Goal: Complete application form

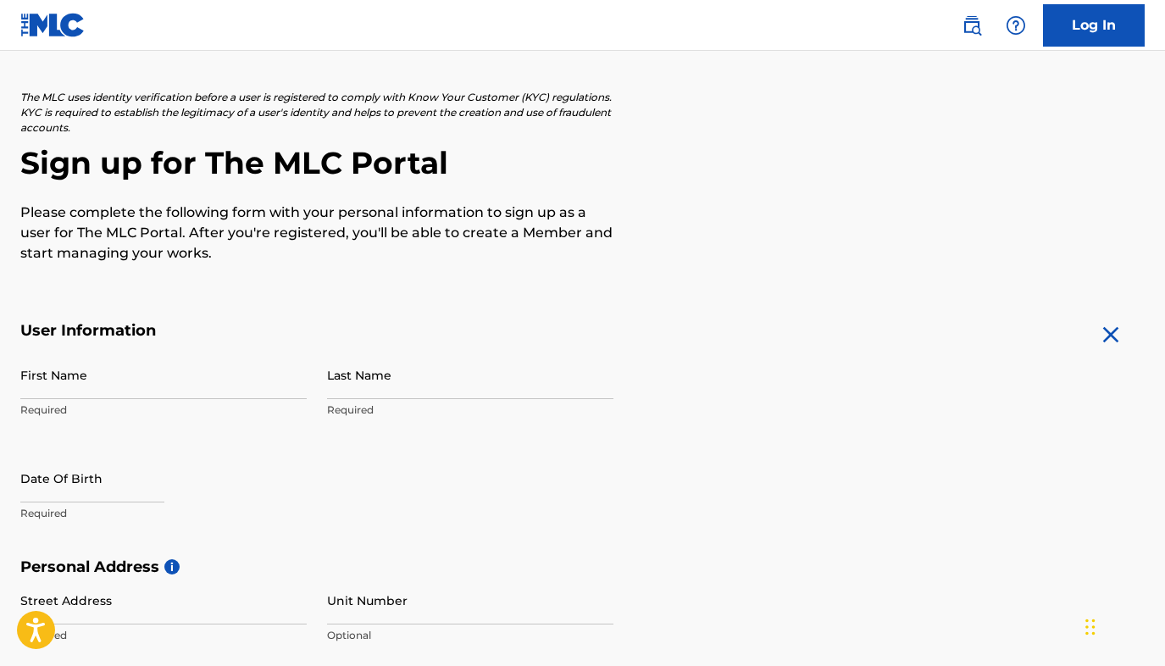
scroll to position [96, 0]
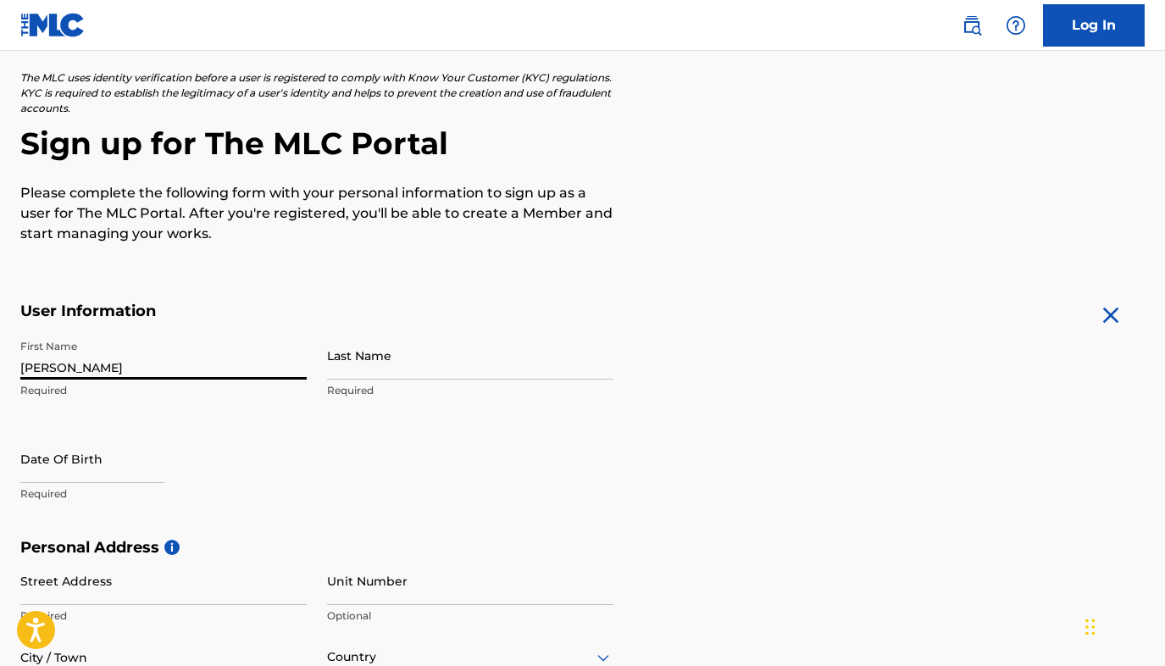
type input "[PERSON_NAME]"
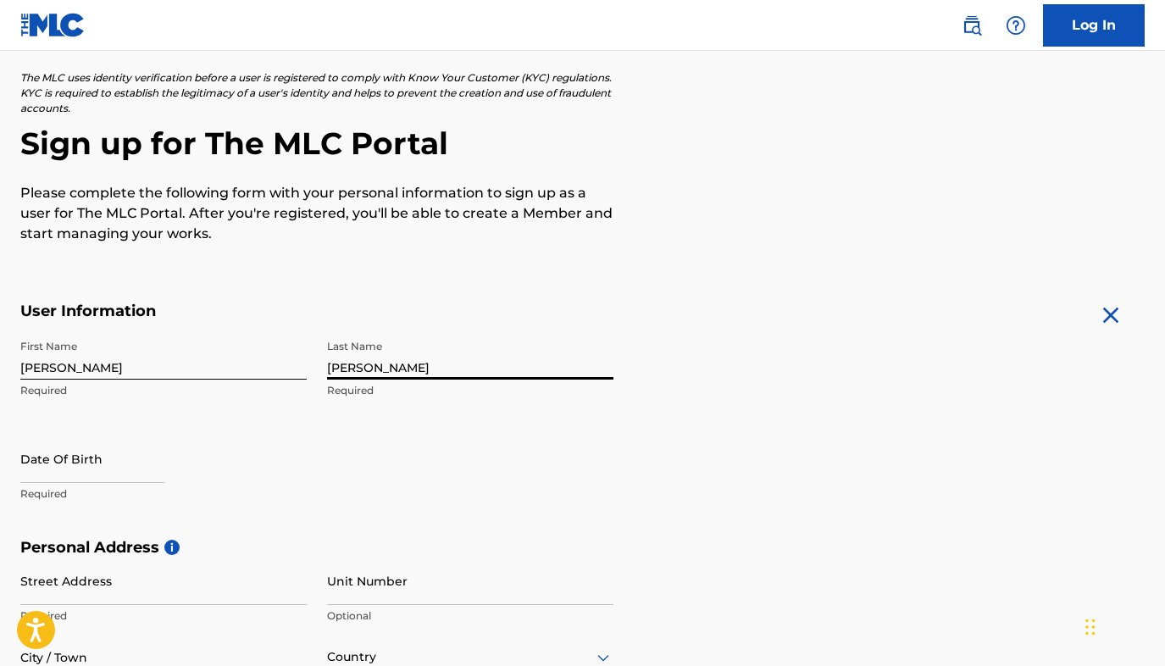
type input "[PERSON_NAME]"
select select "7"
select select "2025"
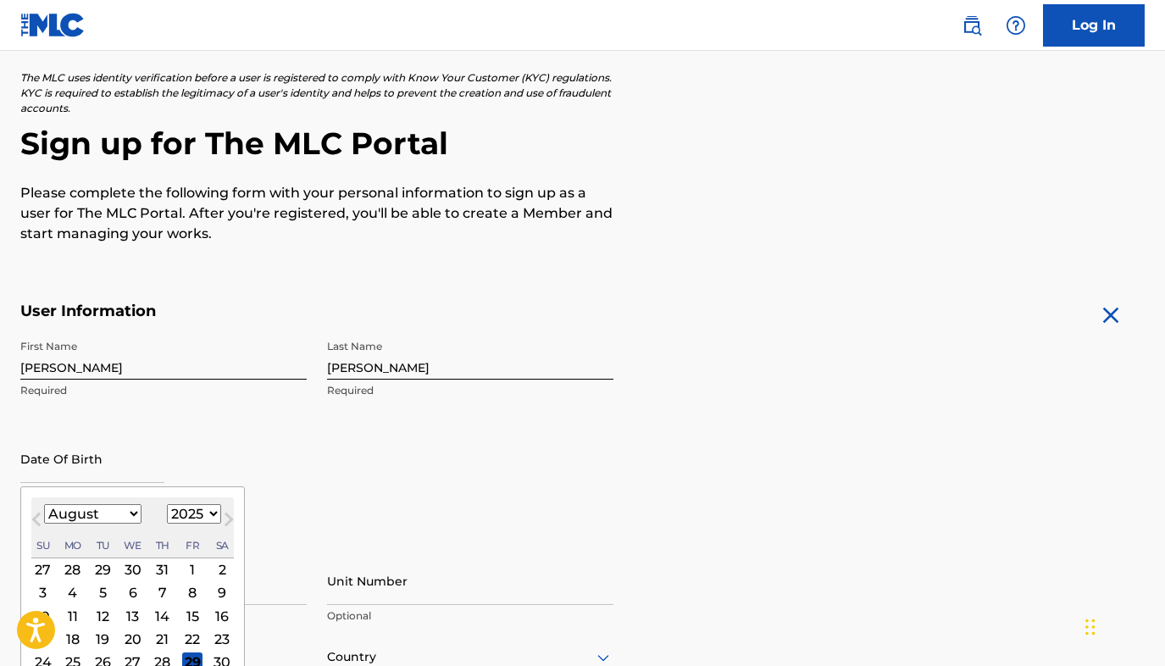
select select "8"
select select "1987"
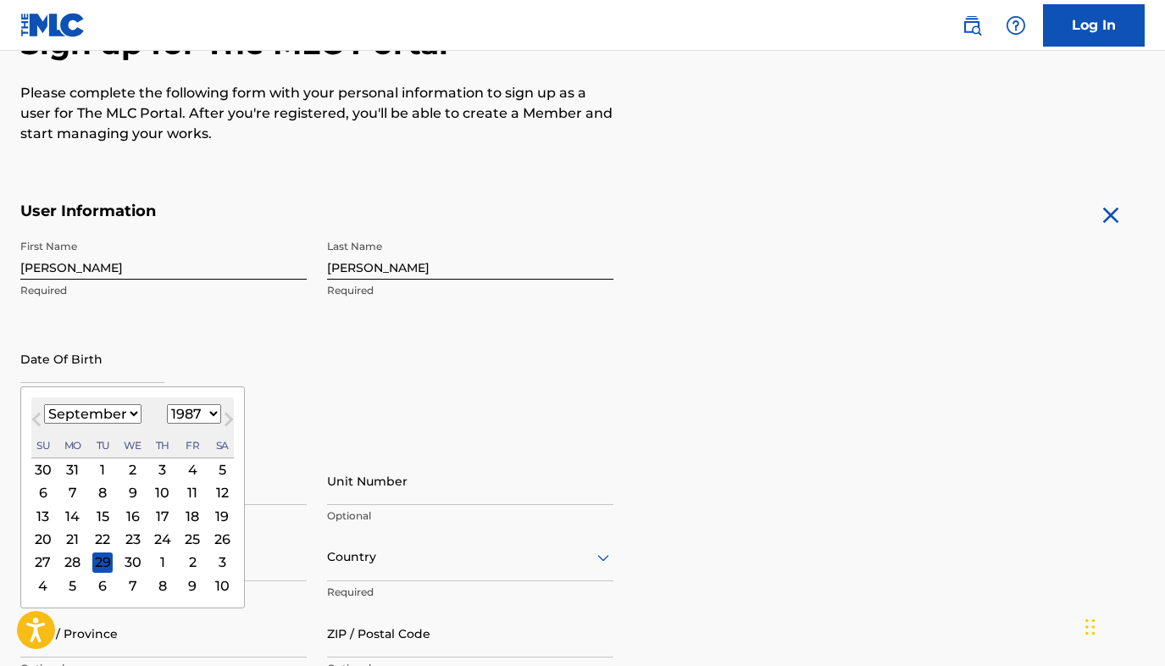
scroll to position [196, 0]
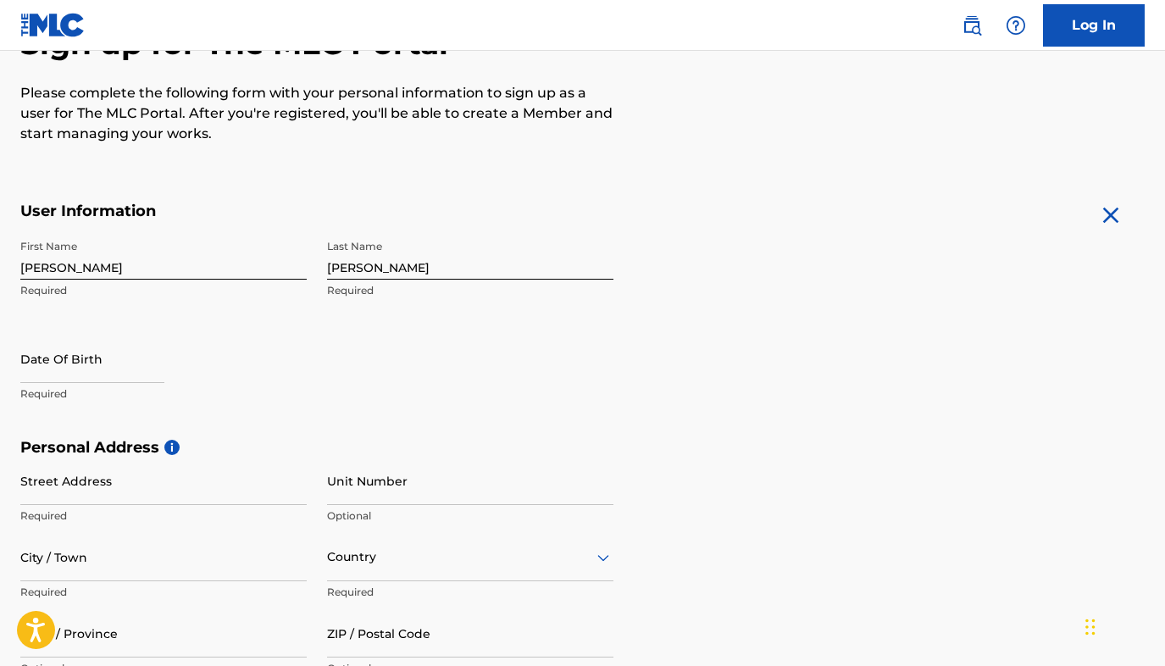
click at [584, 378] on div "First Name [PERSON_NAME] Required Last Name [PERSON_NAME] Required Date Of Birt…" at bounding box center [316, 334] width 593 height 207
type input "[STREET_ADDRESS]"
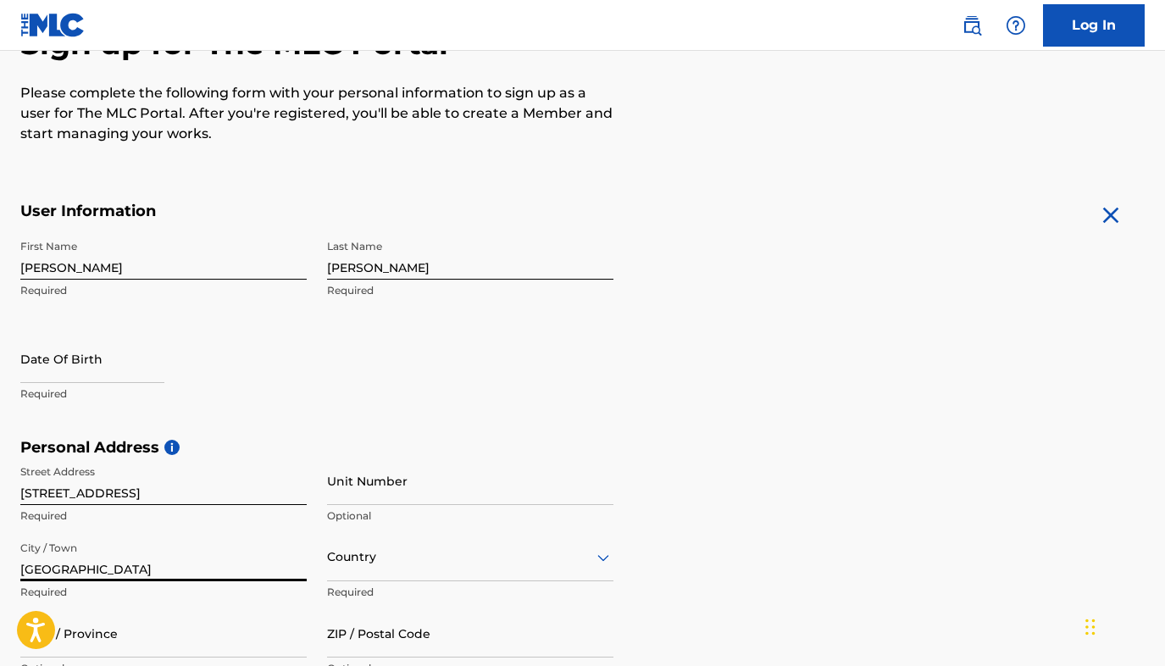
type input "[GEOGRAPHIC_DATA]"
click at [390, 568] on div "Country" at bounding box center [470, 557] width 286 height 48
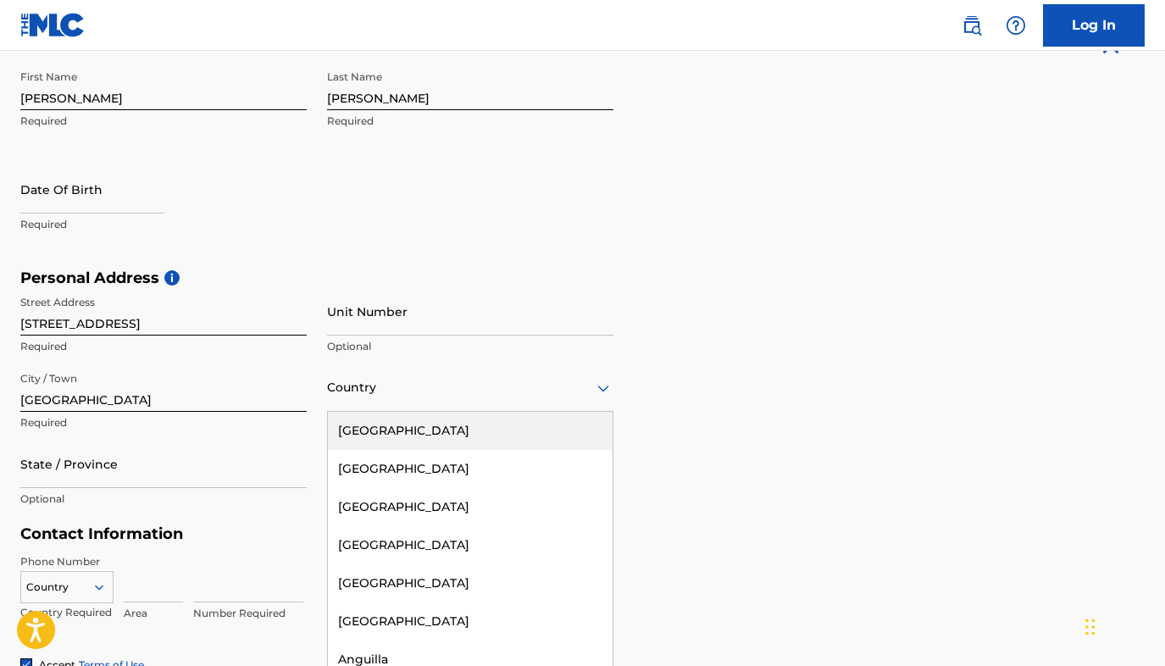
click at [424, 429] on div "[GEOGRAPHIC_DATA]" at bounding box center [470, 431] width 285 height 38
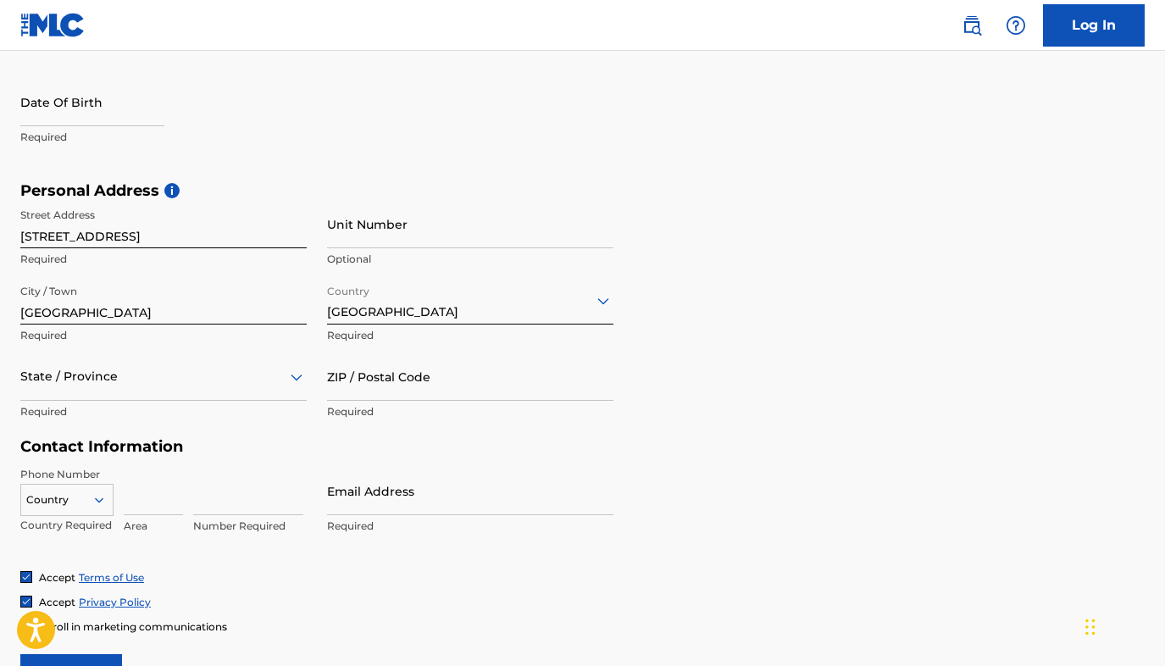
scroll to position [464, 0]
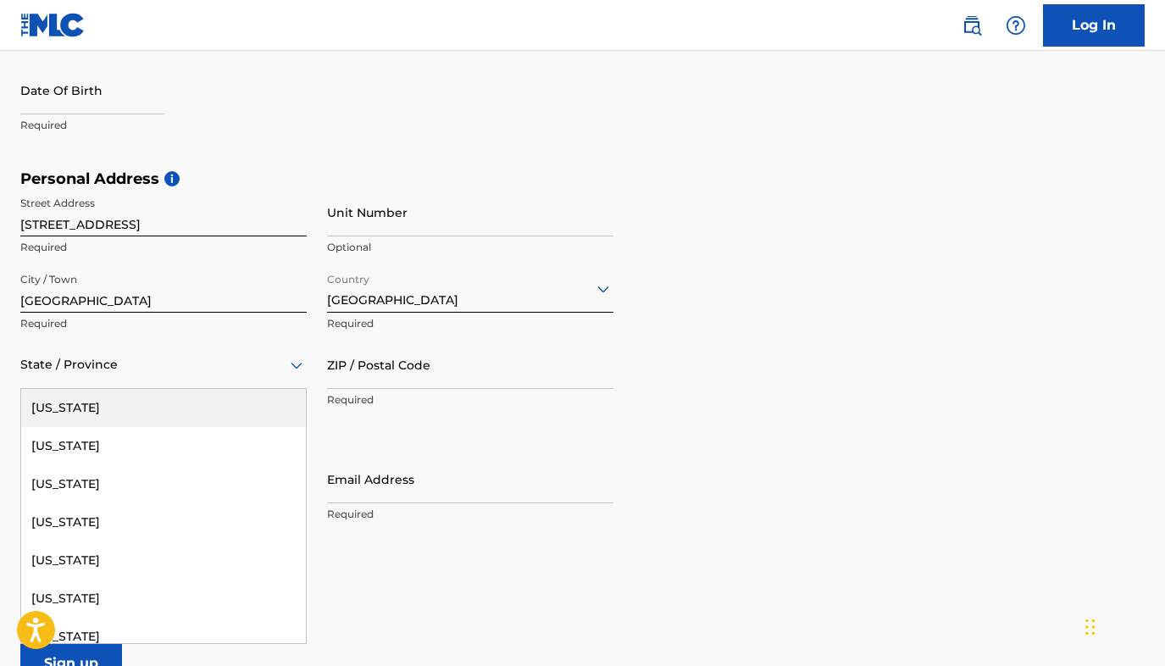
click at [92, 370] on div at bounding box center [163, 364] width 286 height 21
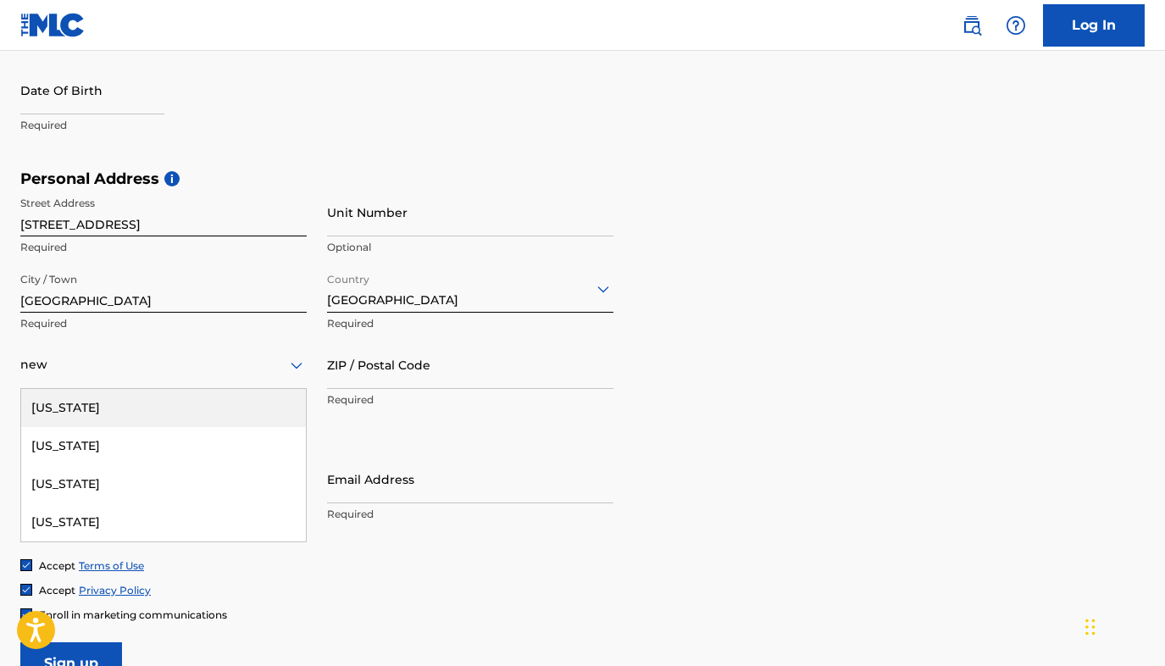
type input "new"
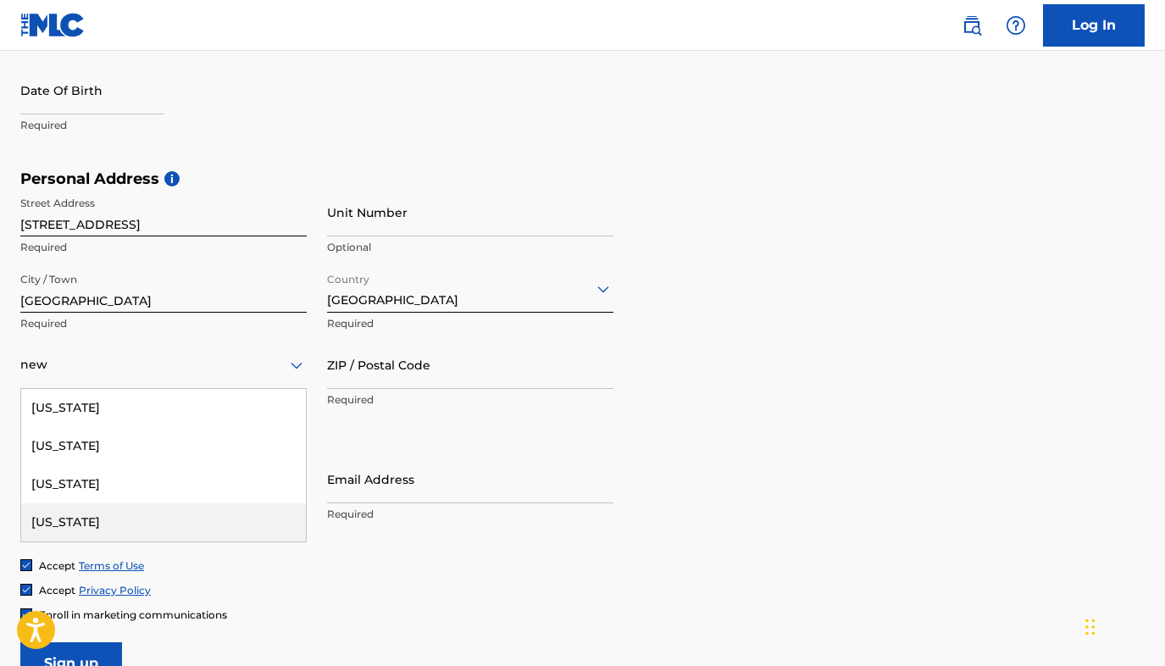
click at [84, 513] on div "[US_STATE]" at bounding box center [163, 522] width 285 height 38
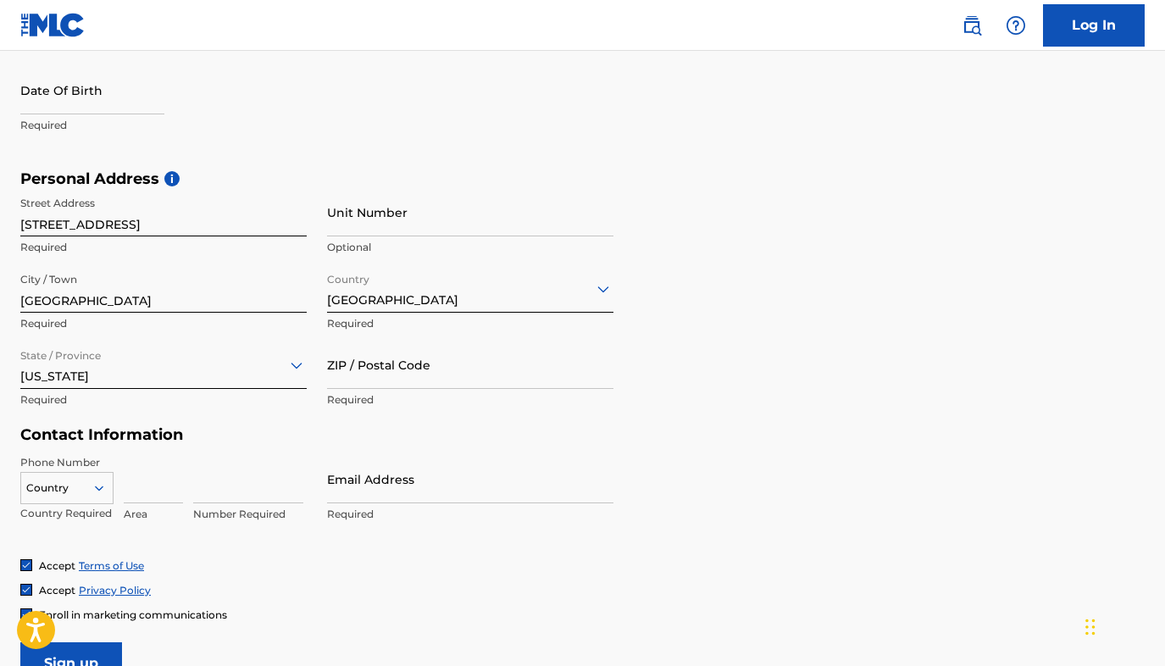
click at [100, 492] on div "Country" at bounding box center [66, 484] width 93 height 25
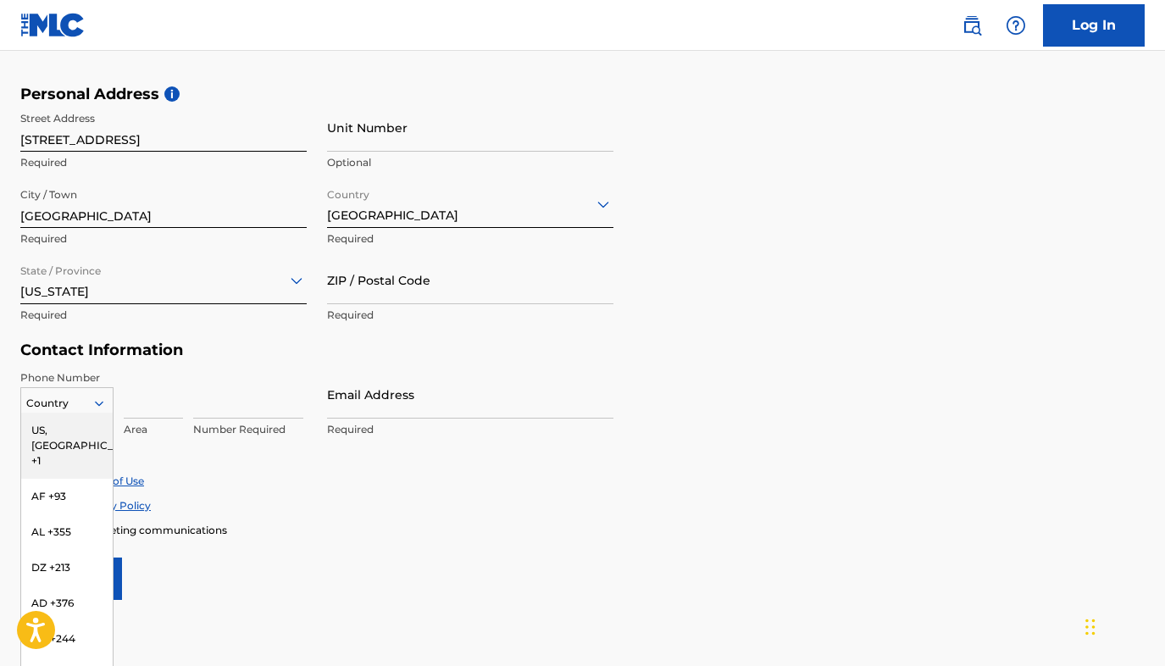
click at [73, 426] on div "US, [GEOGRAPHIC_DATA] +1" at bounding box center [67, 446] width 92 height 66
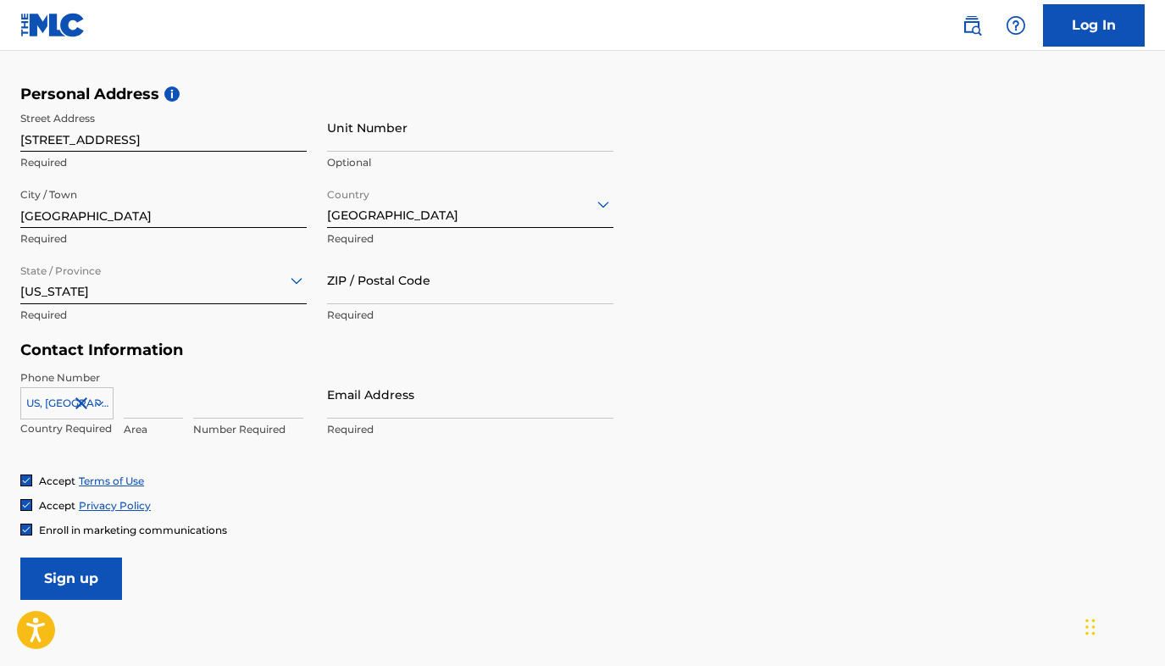
click at [137, 407] on input at bounding box center [153, 394] width 59 height 48
type input "347"
type input "9962877"
type input "[EMAIL_ADDRESS][DOMAIN_NAME]"
click at [547, 542] on form "User Information First Name [PERSON_NAME] Last Name [PERSON_NAME] Required Date…" at bounding box center [582, 224] width 1125 height 752
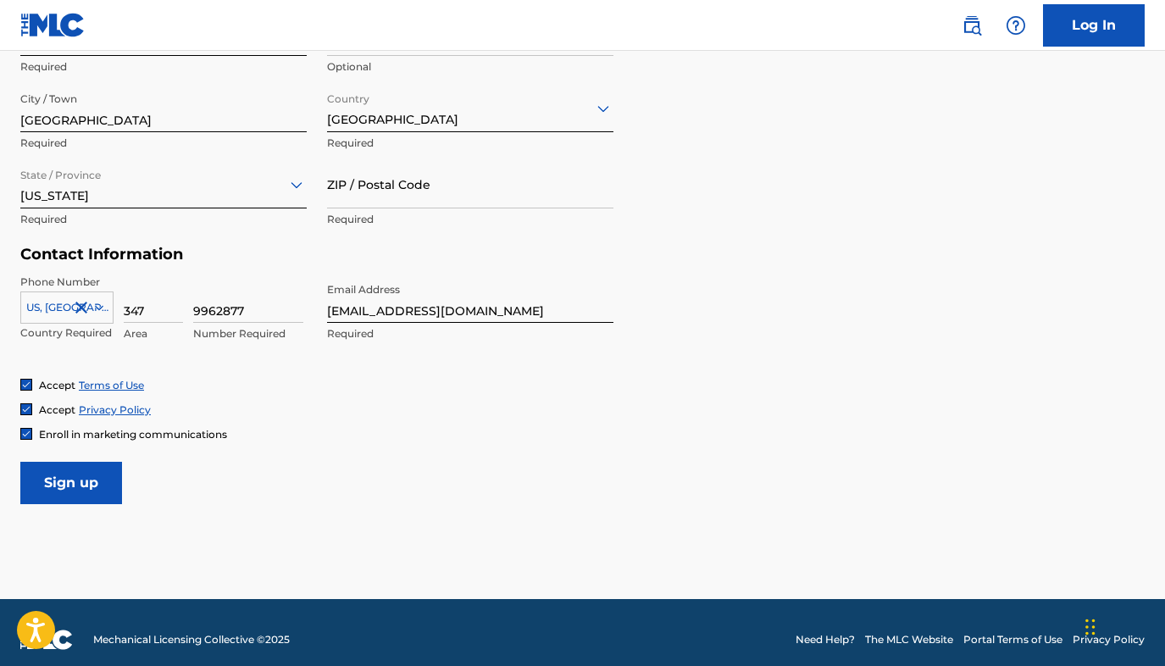
scroll to position [649, 0]
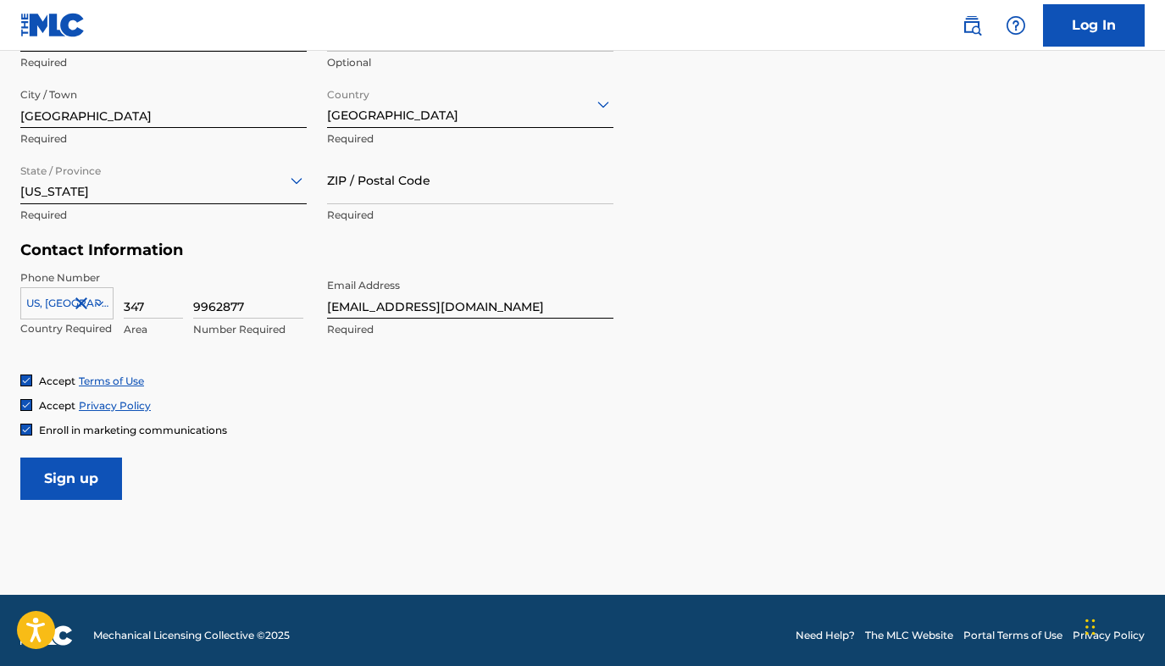
click at [67, 477] on input "Sign up" at bounding box center [71, 479] width 102 height 42
type input "11694"
click at [81, 475] on input "Sign up" at bounding box center [71, 479] width 102 height 42
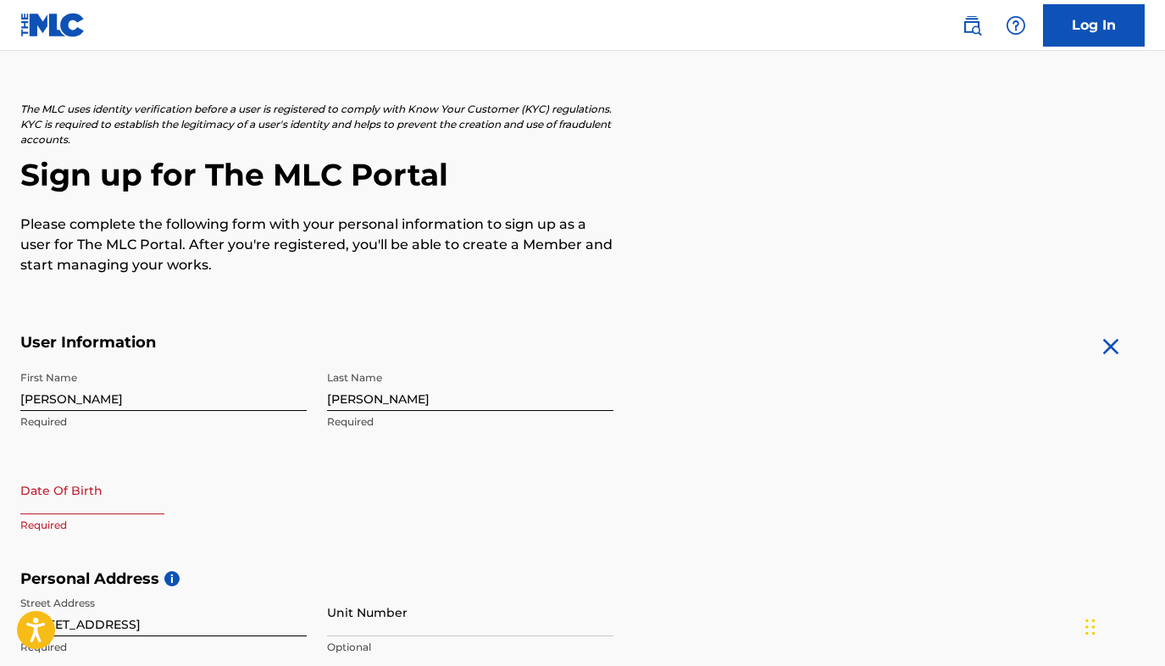
scroll to position [65, 0]
select select "7"
select select "2025"
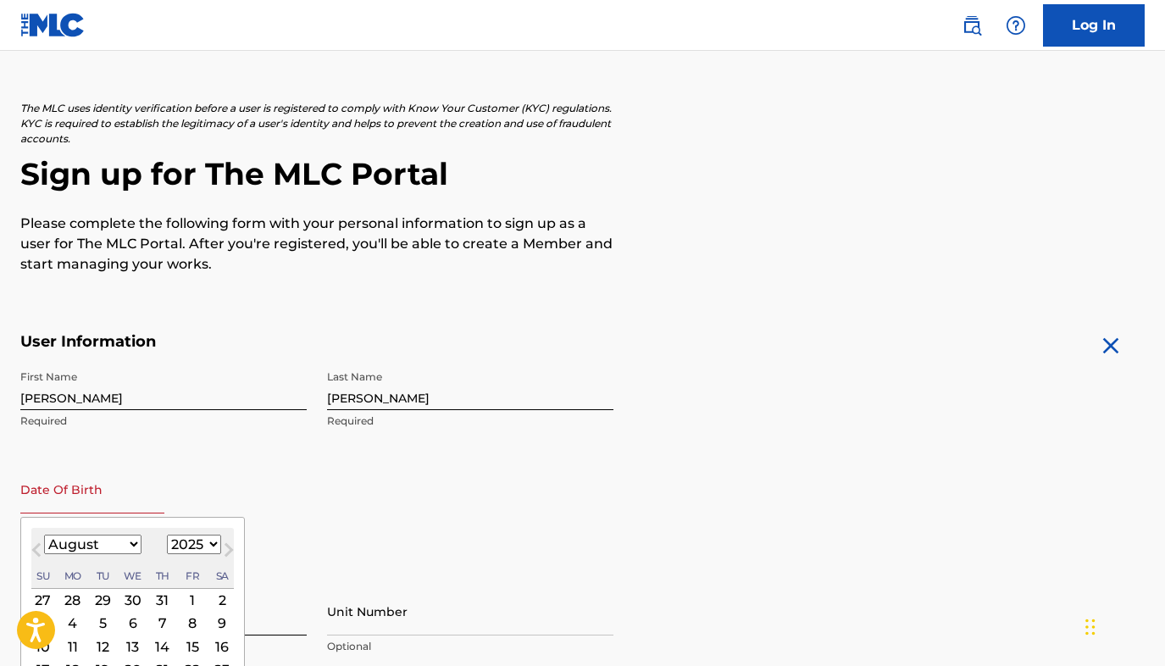
click at [120, 494] on input "text" at bounding box center [92, 489] width 144 height 48
select select "8"
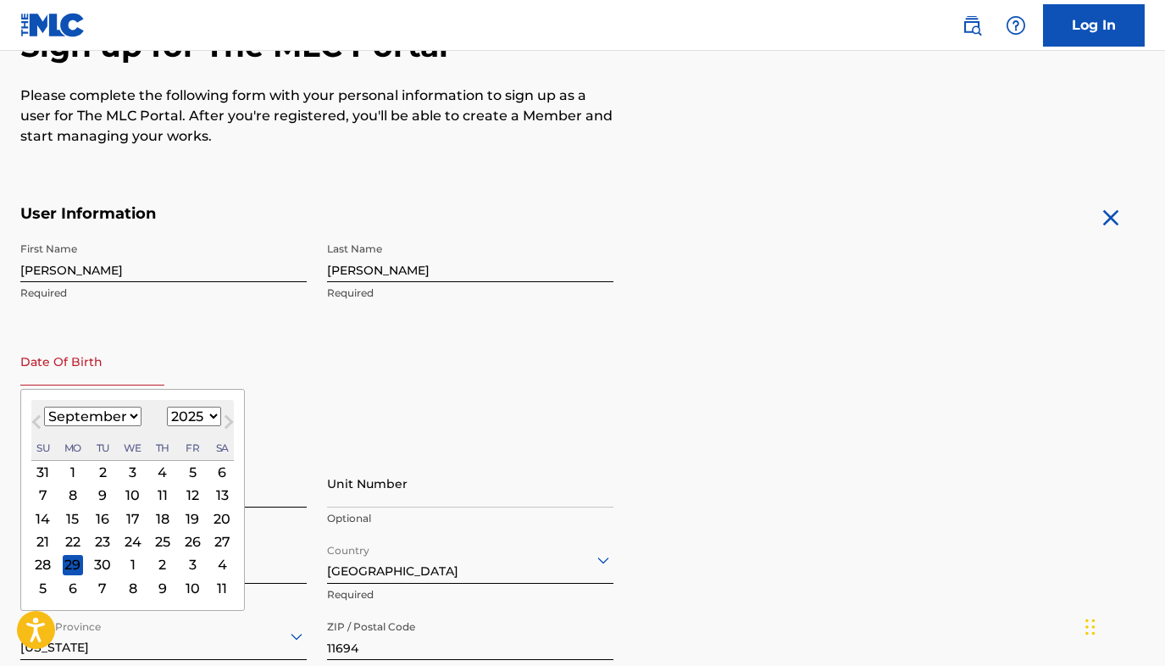
scroll to position [195, 0]
click at [125, 542] on div "24" at bounding box center [133, 540] width 20 height 20
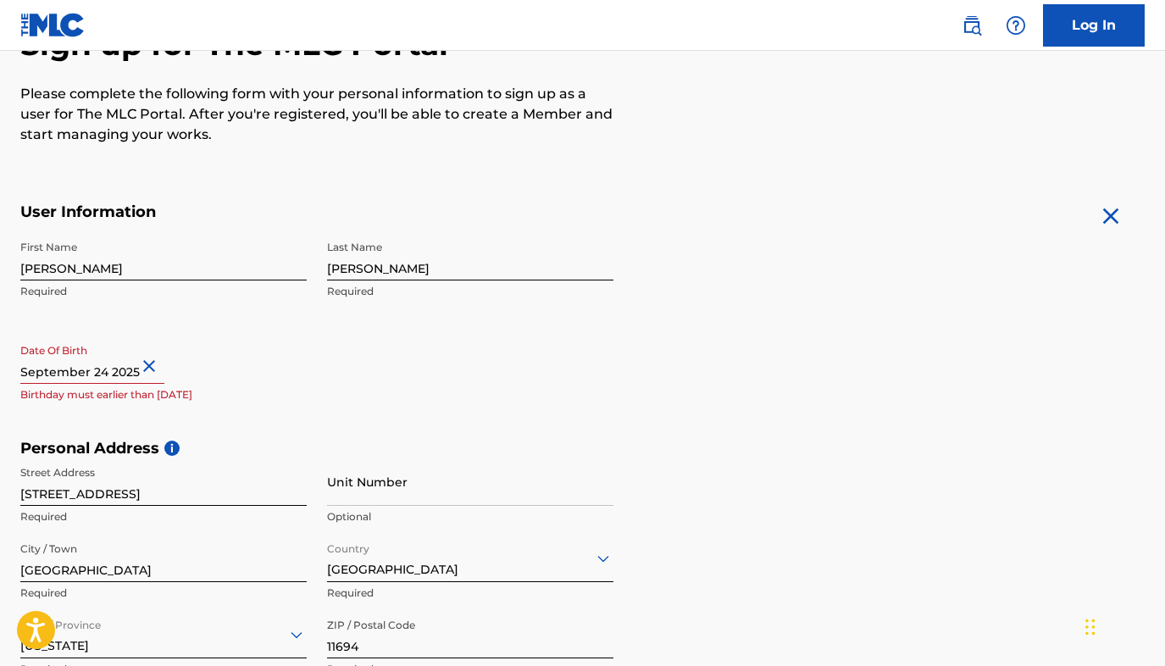
click at [131, 373] on input "text" at bounding box center [92, 360] width 144 height 48
select select "8"
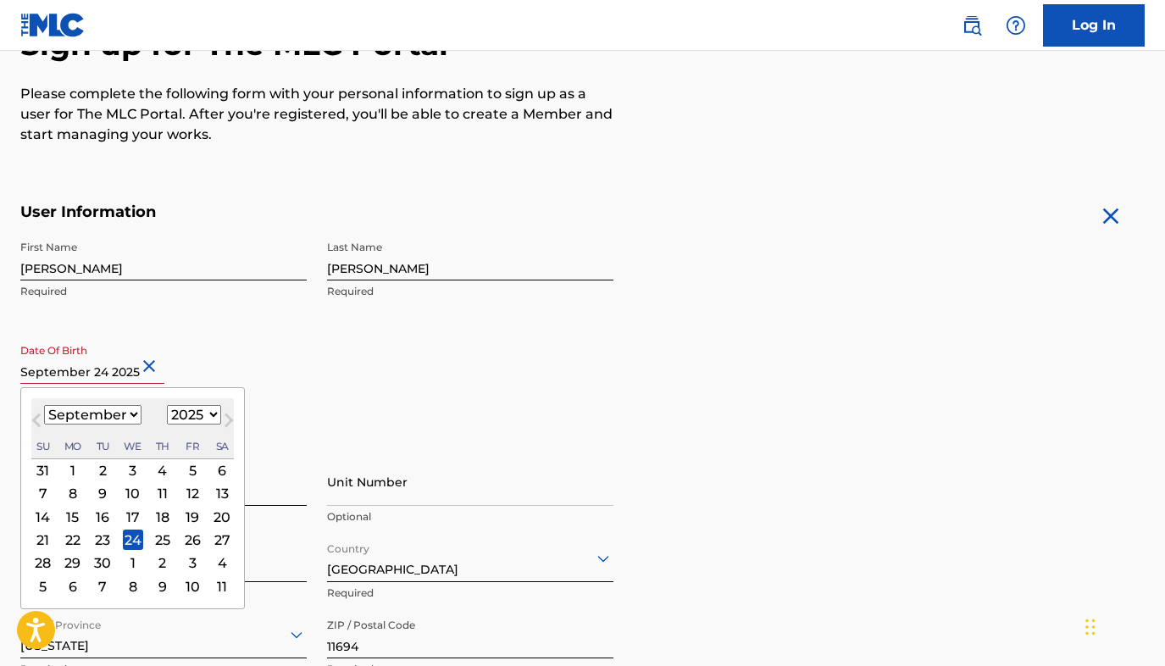
select select "1987"
click at [743, 378] on form "User Information First Name [PERSON_NAME] Last Name [PERSON_NAME] Date Of Birth…" at bounding box center [582, 579] width 1125 height 752
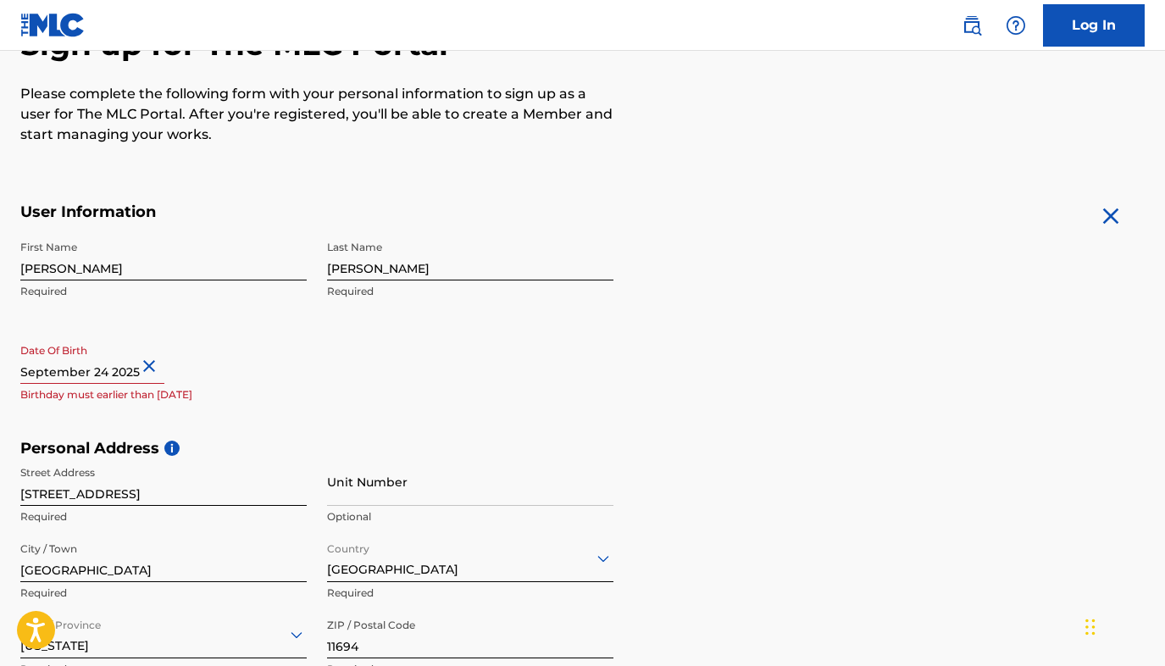
select select "8"
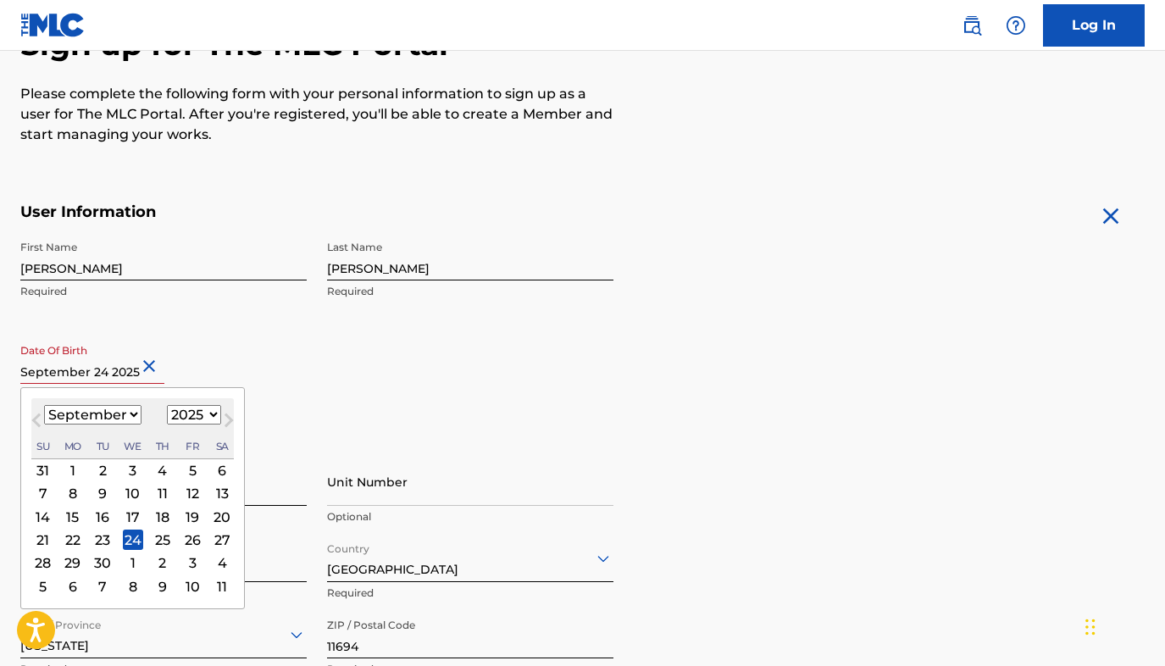
click at [130, 372] on input "text" at bounding box center [92, 360] width 144 height 48
select select "1987"
click at [153, 538] on div "24" at bounding box center [163, 540] width 20 height 20
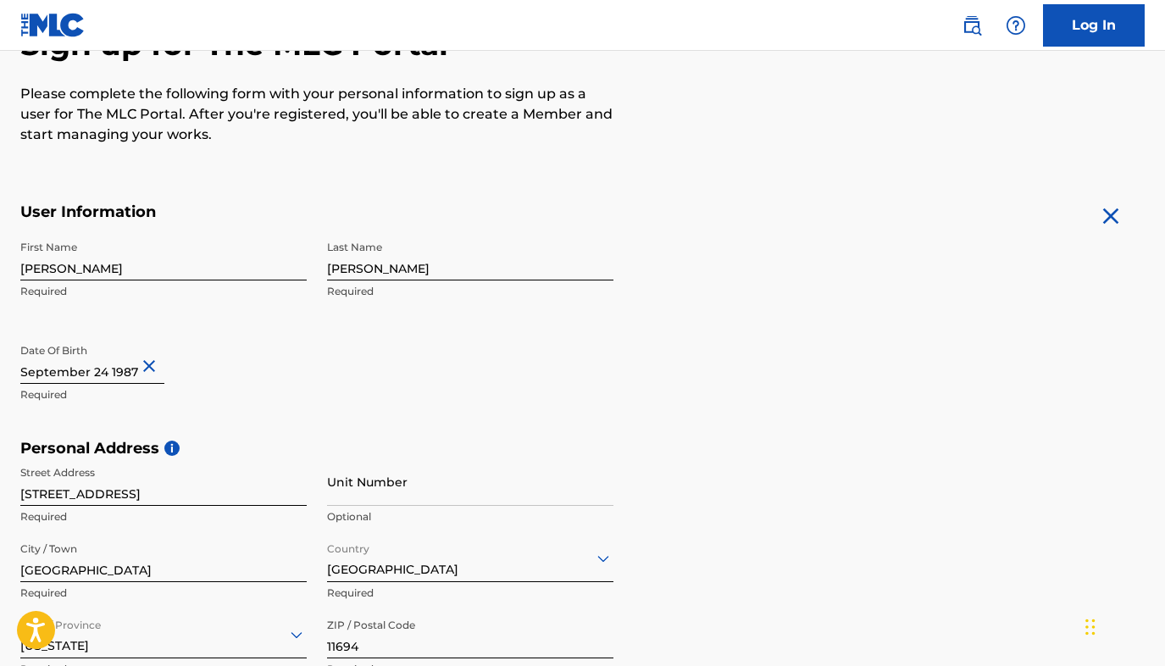
click at [777, 453] on h5 "Personal Address i" at bounding box center [582, 448] width 1125 height 19
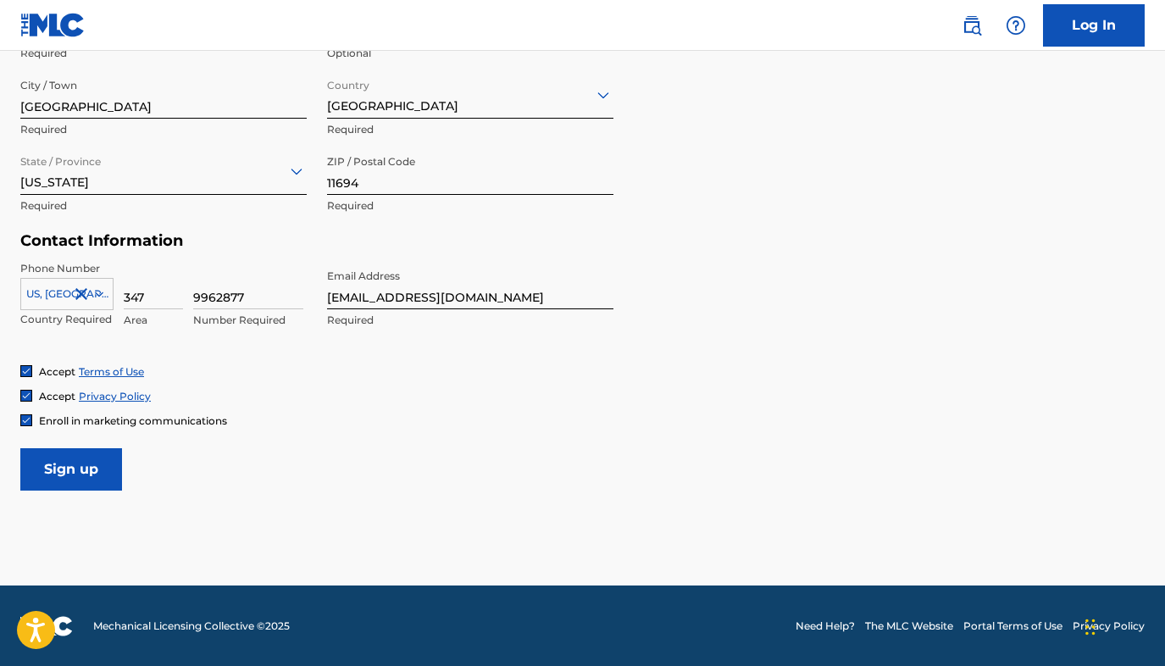
scroll to position [658, 0]
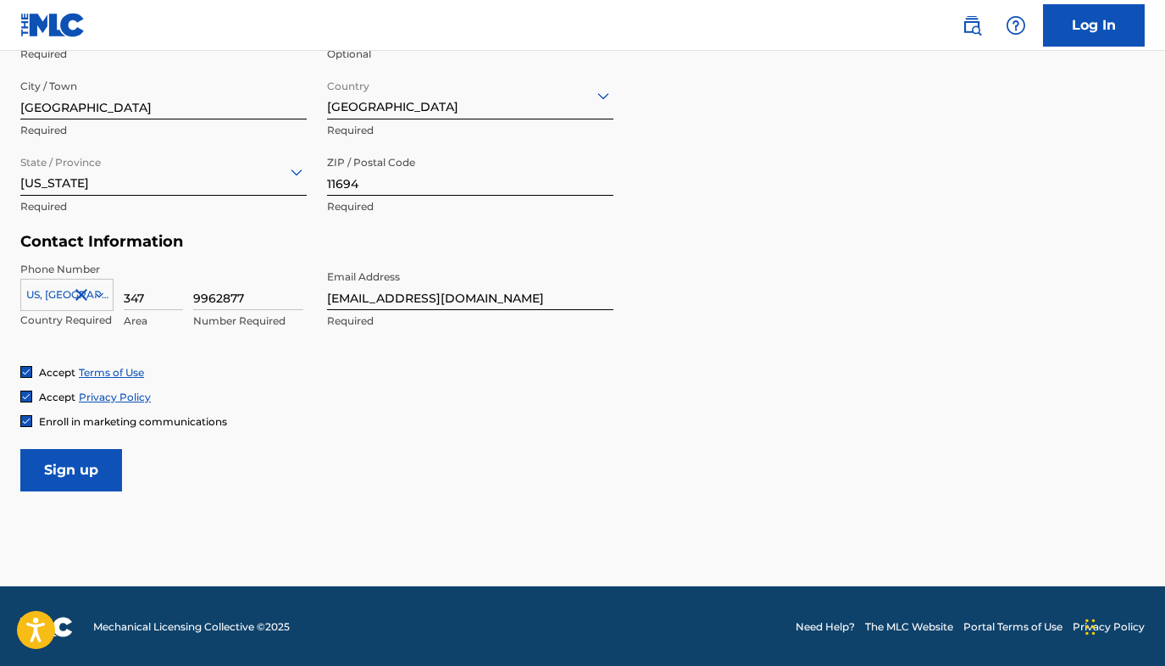
click at [81, 476] on input "Sign up" at bounding box center [71, 470] width 102 height 42
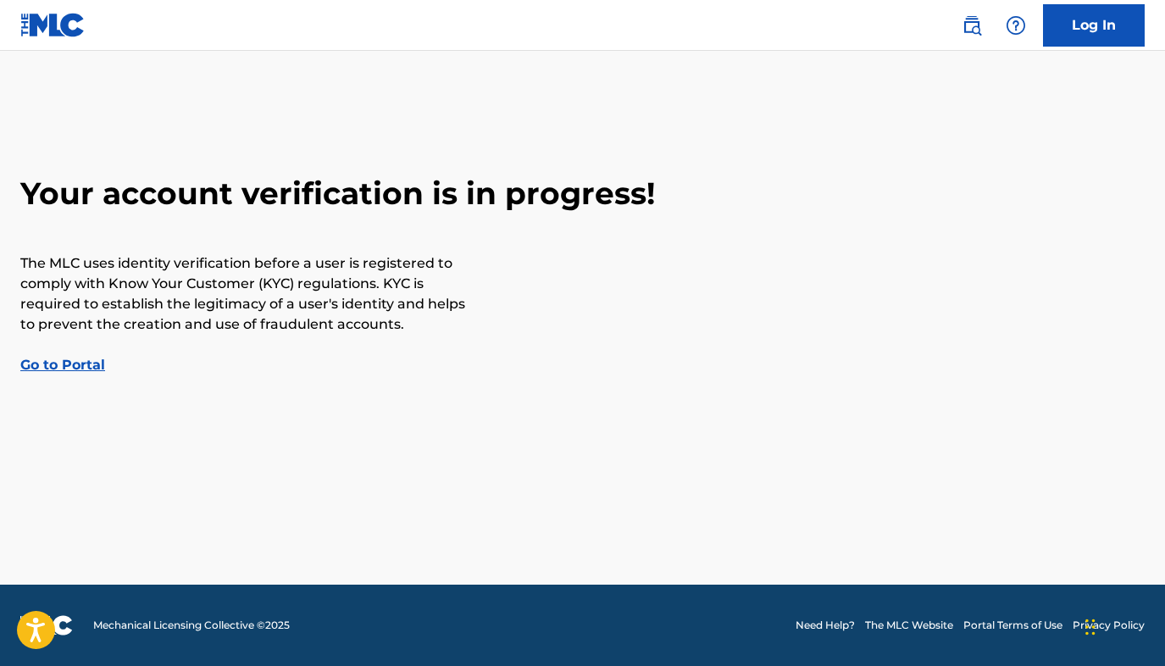
click at [320, 291] on p "The MLC uses identity verification before a user is registered to comply with K…" at bounding box center [244, 293] width 449 height 81
click at [83, 364] on link "Go to Portal" at bounding box center [62, 365] width 85 height 16
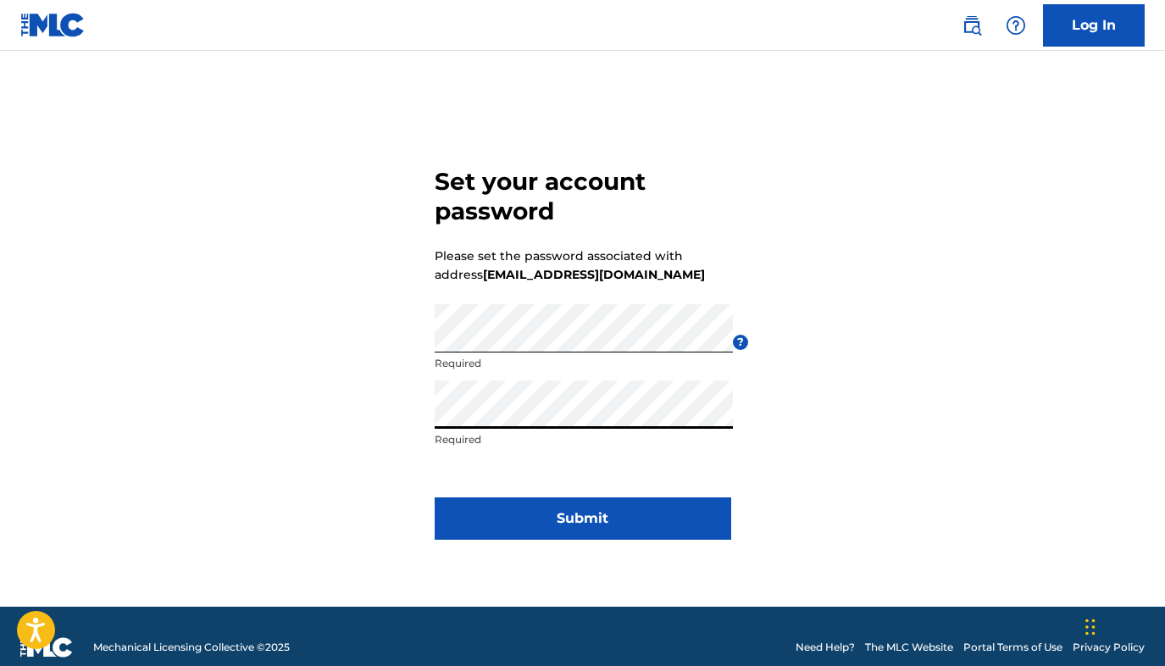
click at [598, 525] on button "Submit" at bounding box center [583, 519] width 297 height 42
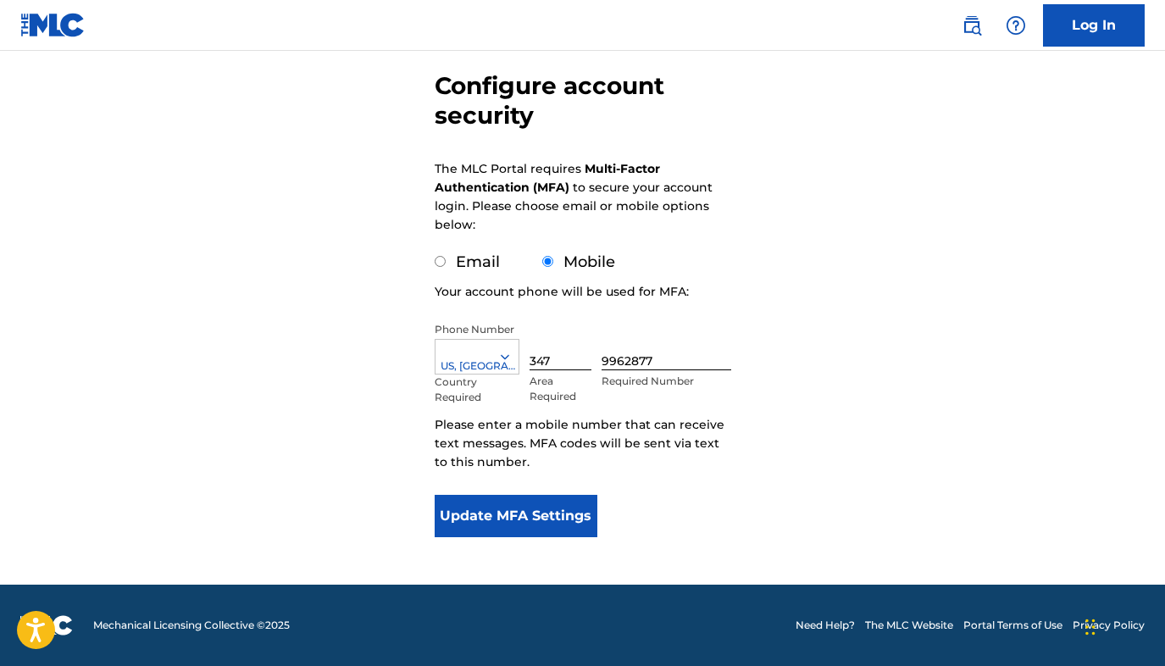
scroll to position [149, 0]
click at [553, 512] on button "Update MFA Settings" at bounding box center [517, 516] width 164 height 42
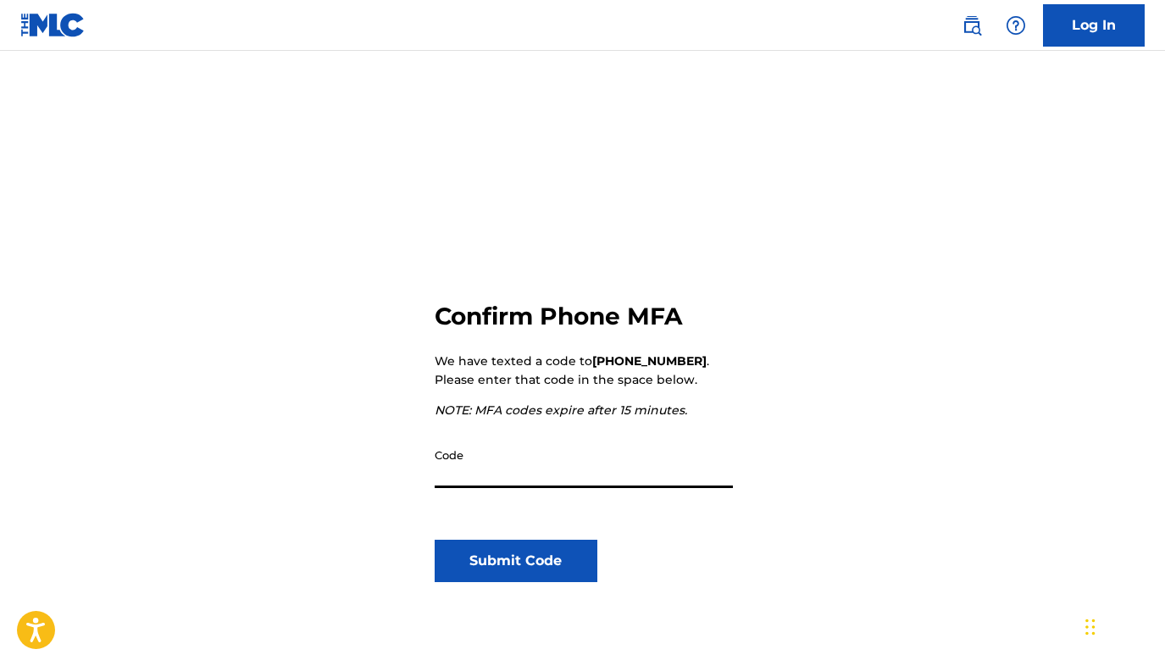
click at [493, 473] on input "Code" at bounding box center [584, 464] width 298 height 48
click at [465, 478] on input "Code" at bounding box center [584, 464] width 298 height 48
type input "867876"
click at [494, 568] on button "Submit Code" at bounding box center [517, 561] width 164 height 42
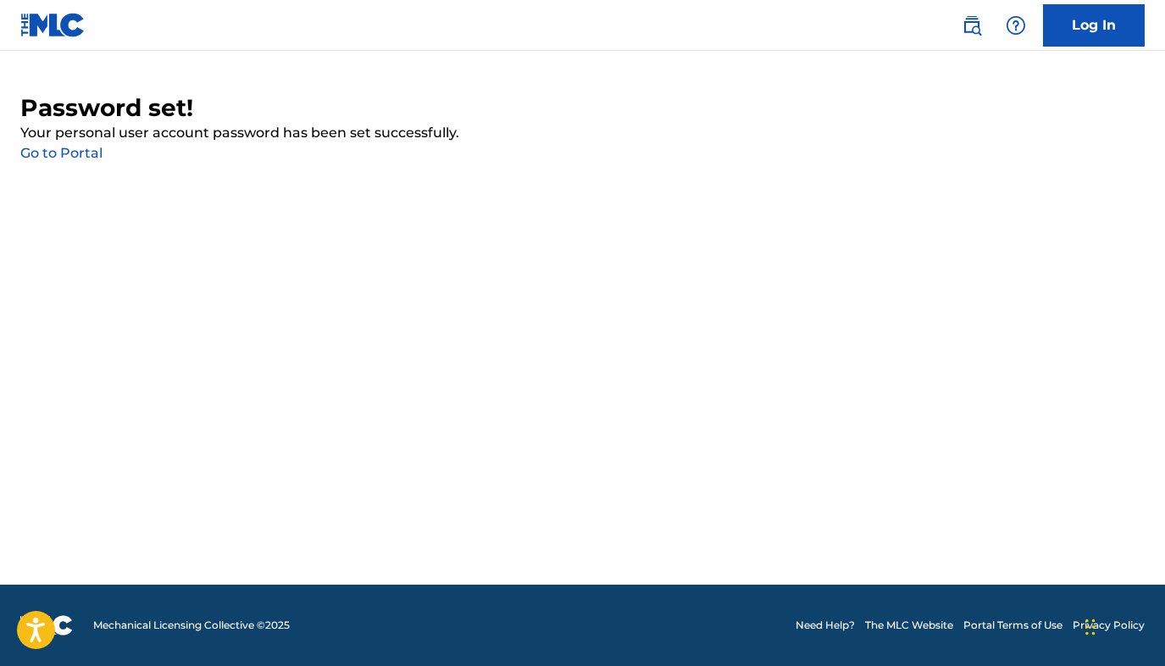
click at [72, 157] on link "Go to Portal" at bounding box center [61, 153] width 82 height 16
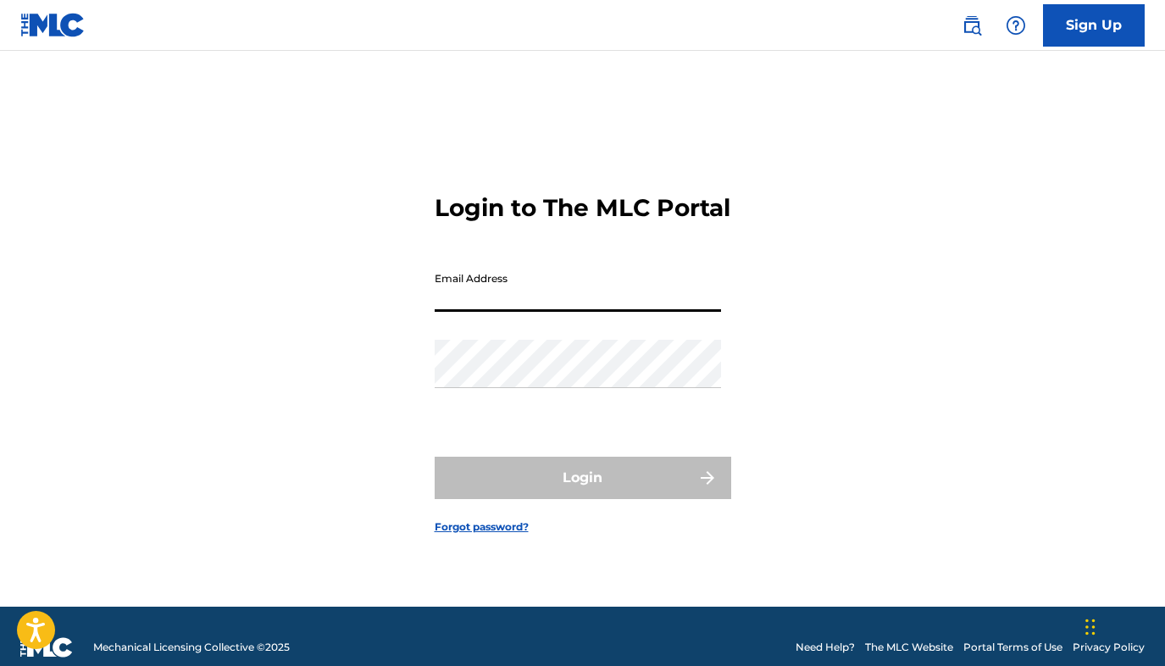
type input "[EMAIL_ADDRESS][DOMAIN_NAME]"
click at [582, 492] on button "Login" at bounding box center [583, 478] width 297 height 42
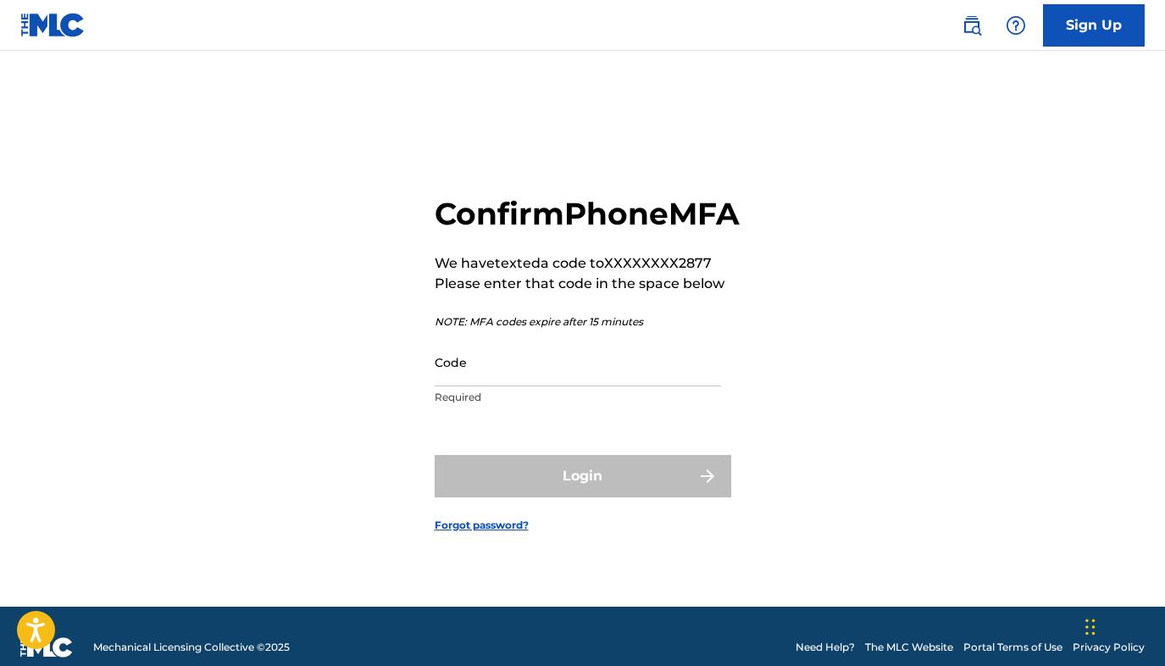
click at [548, 387] on input "Code" at bounding box center [578, 362] width 286 height 48
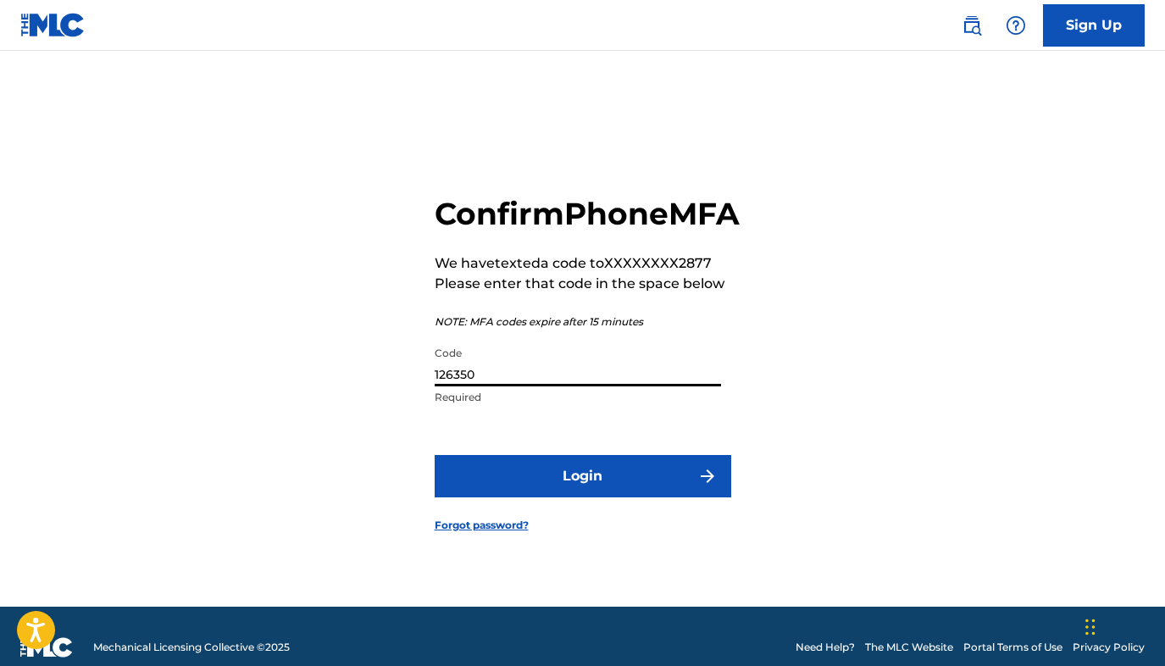
type input "126350"
click at [589, 498] on button "Login" at bounding box center [583, 476] width 297 height 42
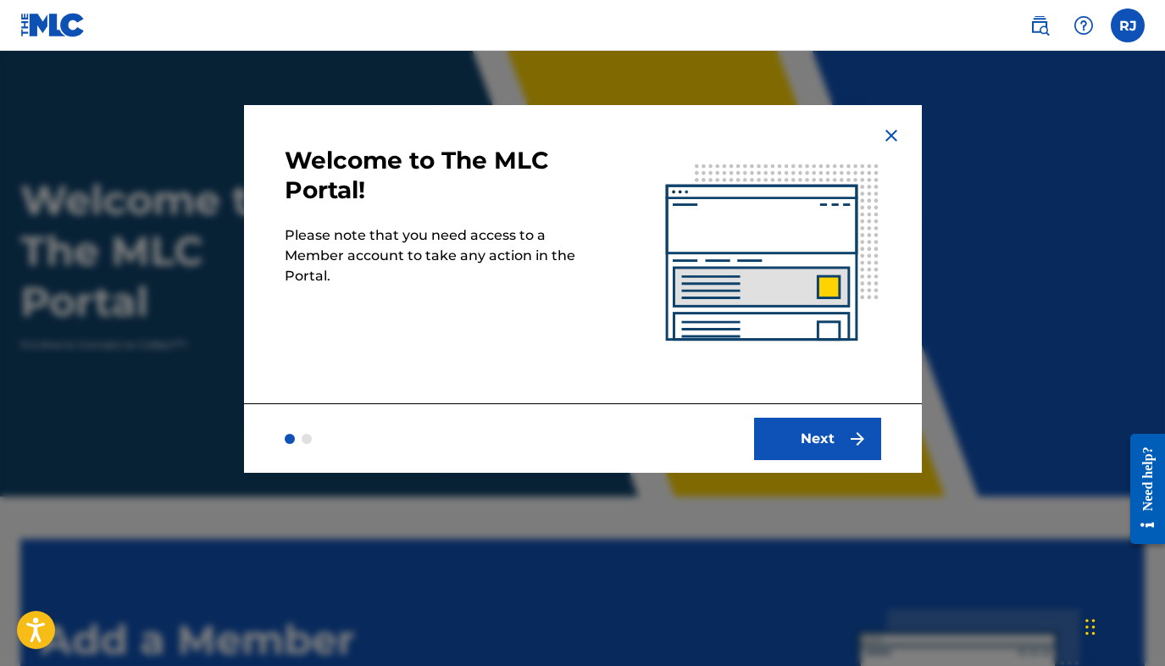
click at [825, 436] on button "Next" at bounding box center [817, 439] width 127 height 42
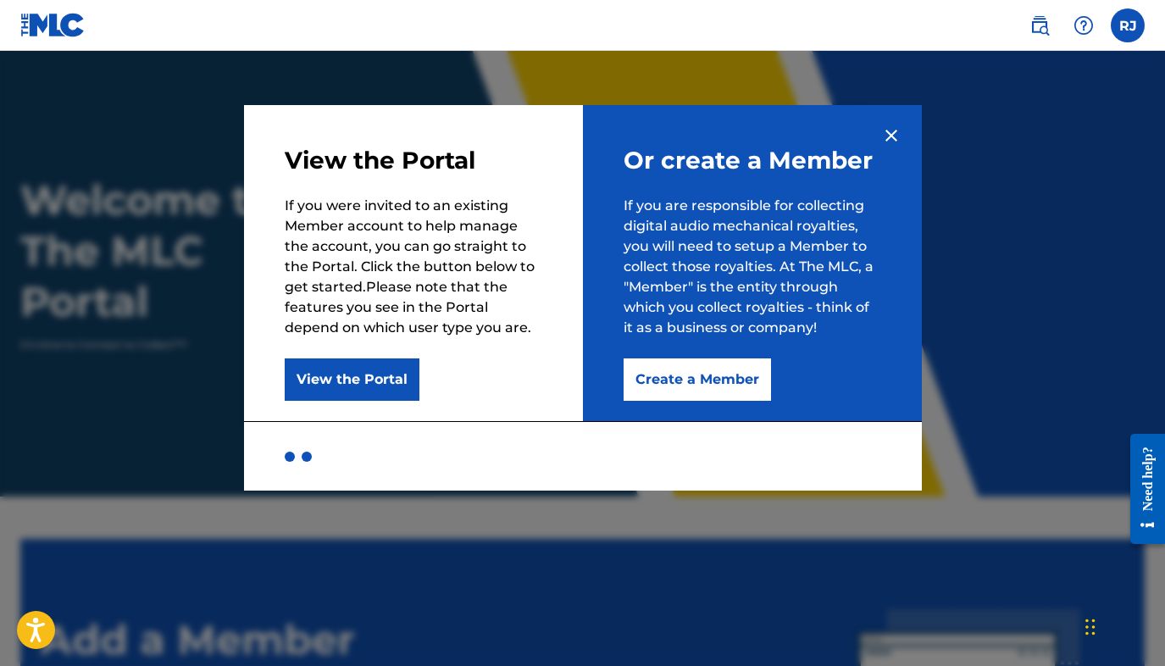
click at [364, 382] on button "View the Portal" at bounding box center [352, 380] width 135 height 42
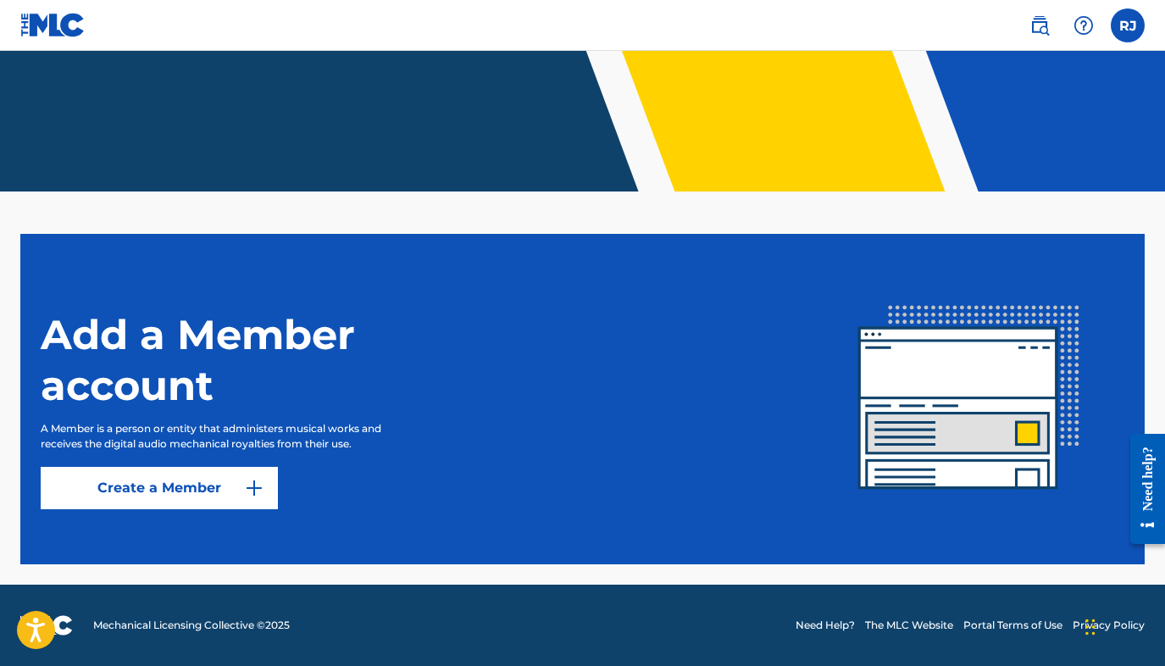
scroll to position [305, 0]
click at [255, 493] on img at bounding box center [254, 488] width 20 height 20
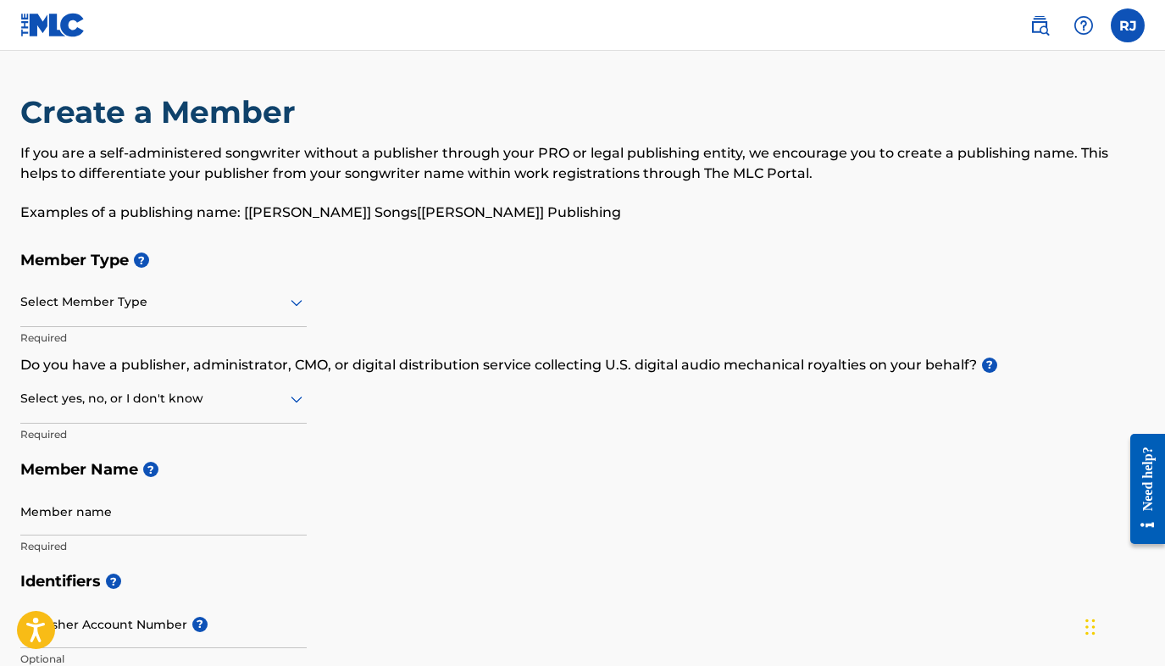
click at [181, 318] on div "Select Member Type" at bounding box center [163, 303] width 286 height 48
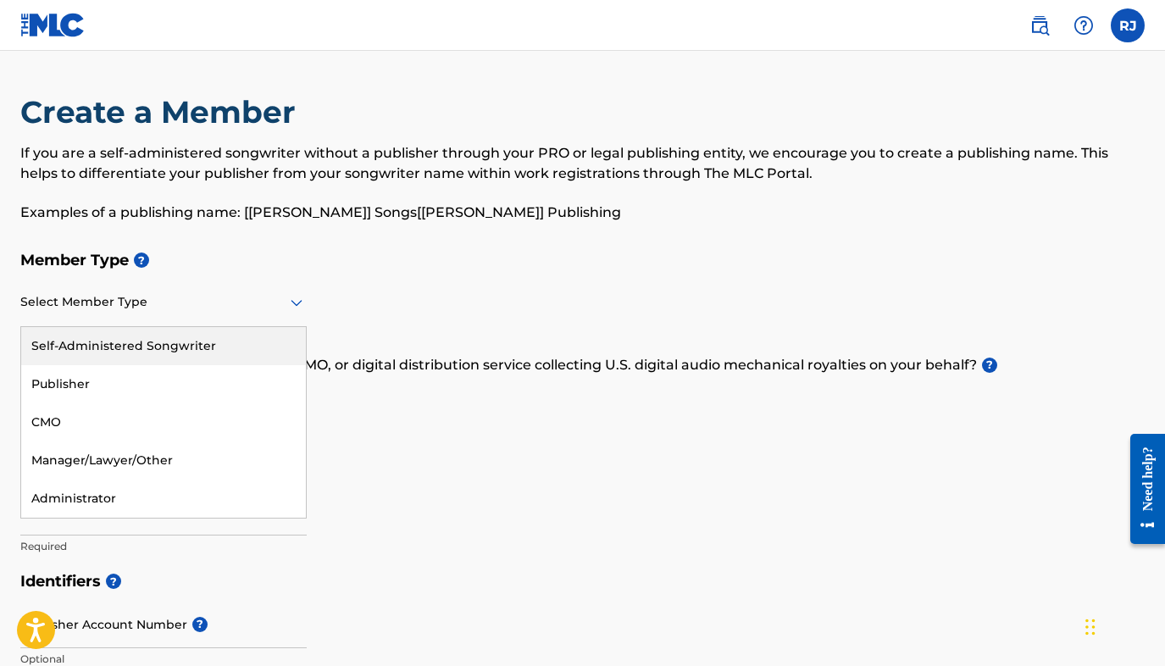
click at [153, 343] on div "Self-Administered Songwriter" at bounding box center [163, 346] width 285 height 38
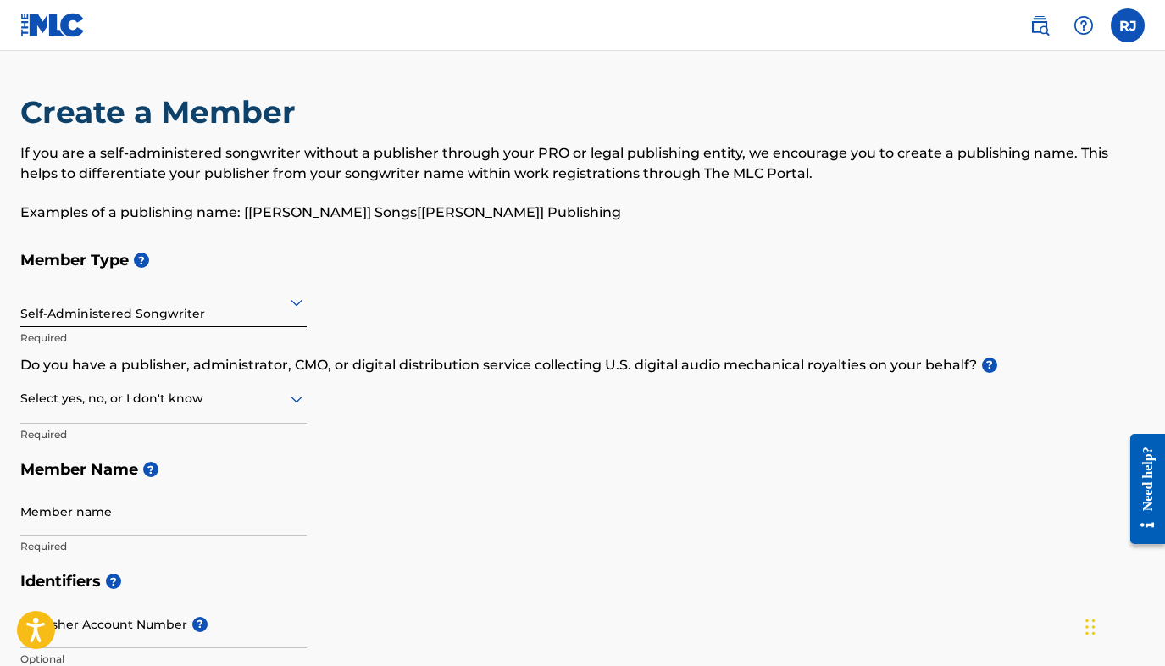
click at [201, 402] on div at bounding box center [163, 398] width 286 height 21
click at [247, 448] on div "Yes" at bounding box center [163, 443] width 285 height 38
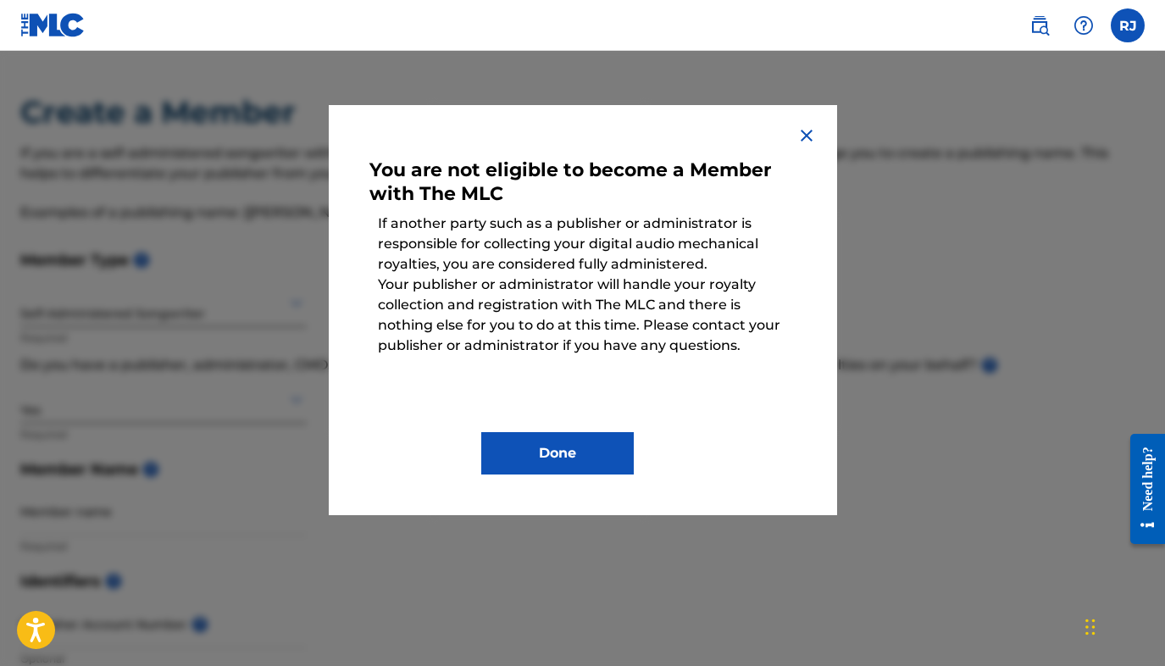
click at [808, 139] on img at bounding box center [807, 135] width 20 height 20
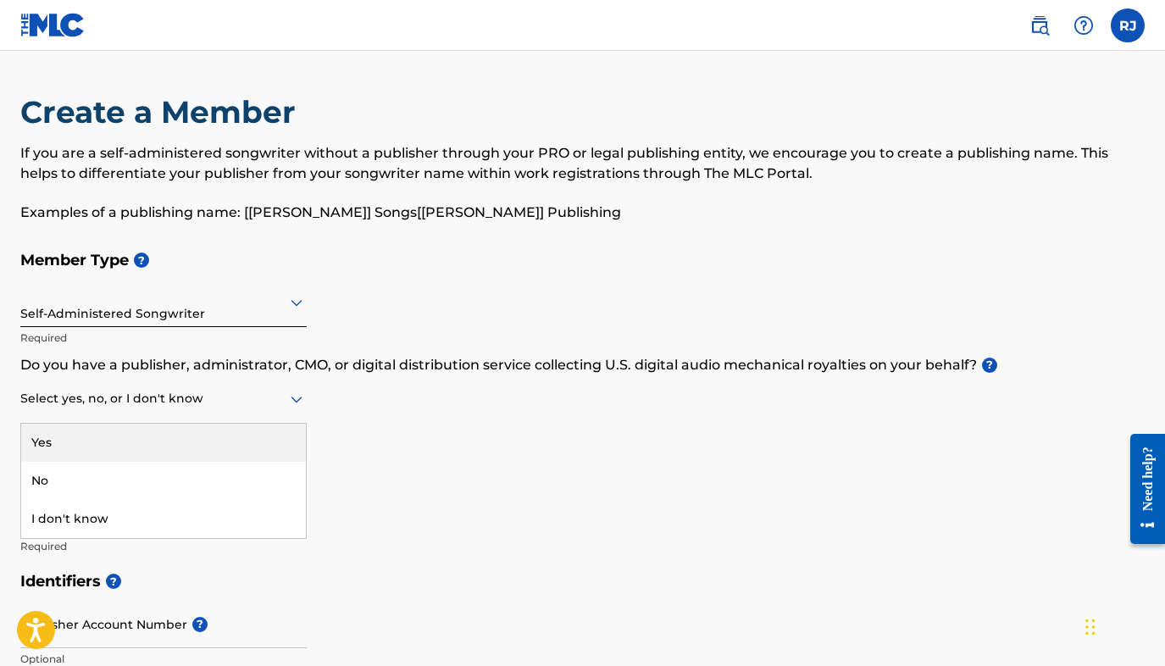
click at [197, 408] on div at bounding box center [163, 398] width 286 height 21
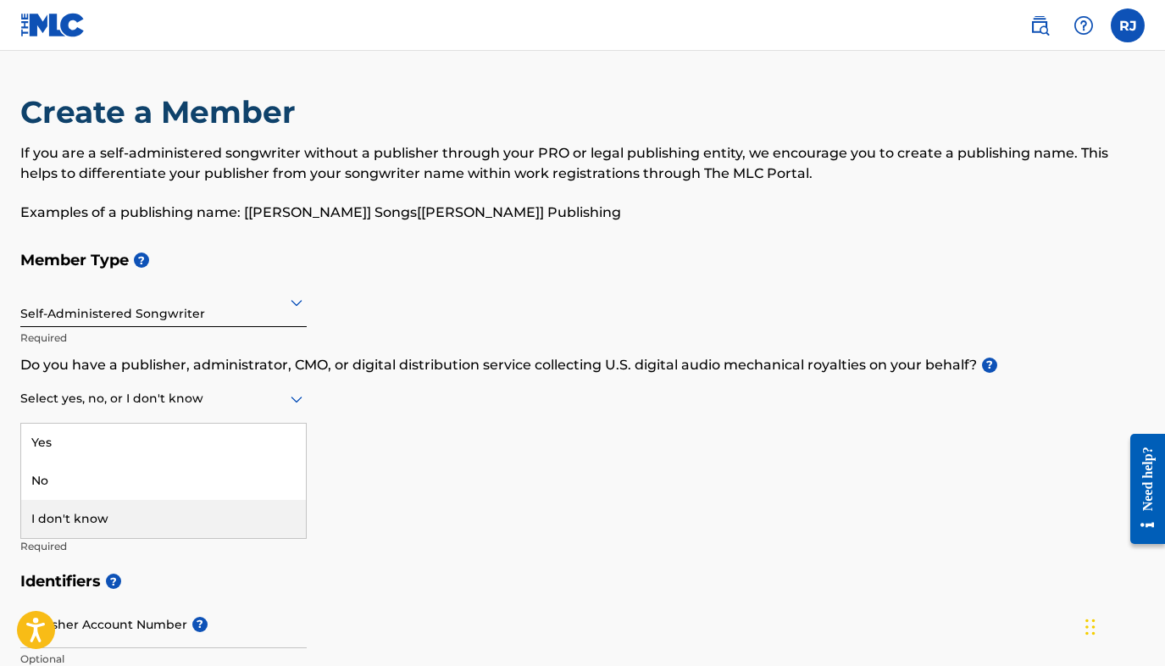
click at [123, 517] on div "I don't know" at bounding box center [163, 519] width 285 height 38
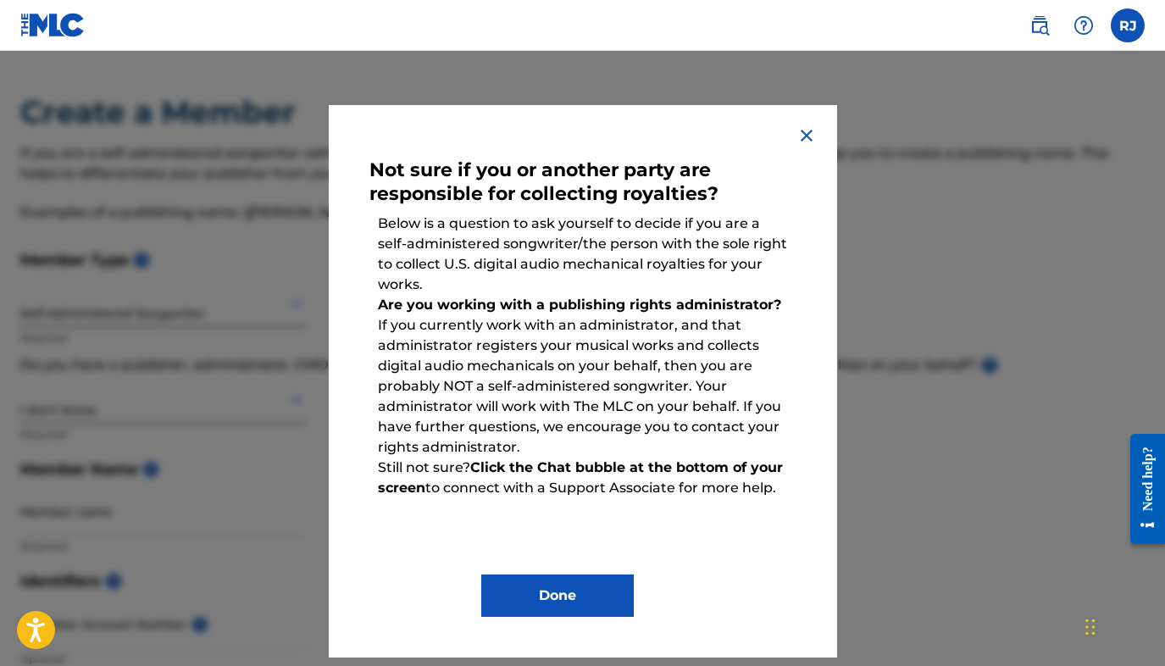
click at [565, 596] on button "Done" at bounding box center [557, 596] width 153 height 42
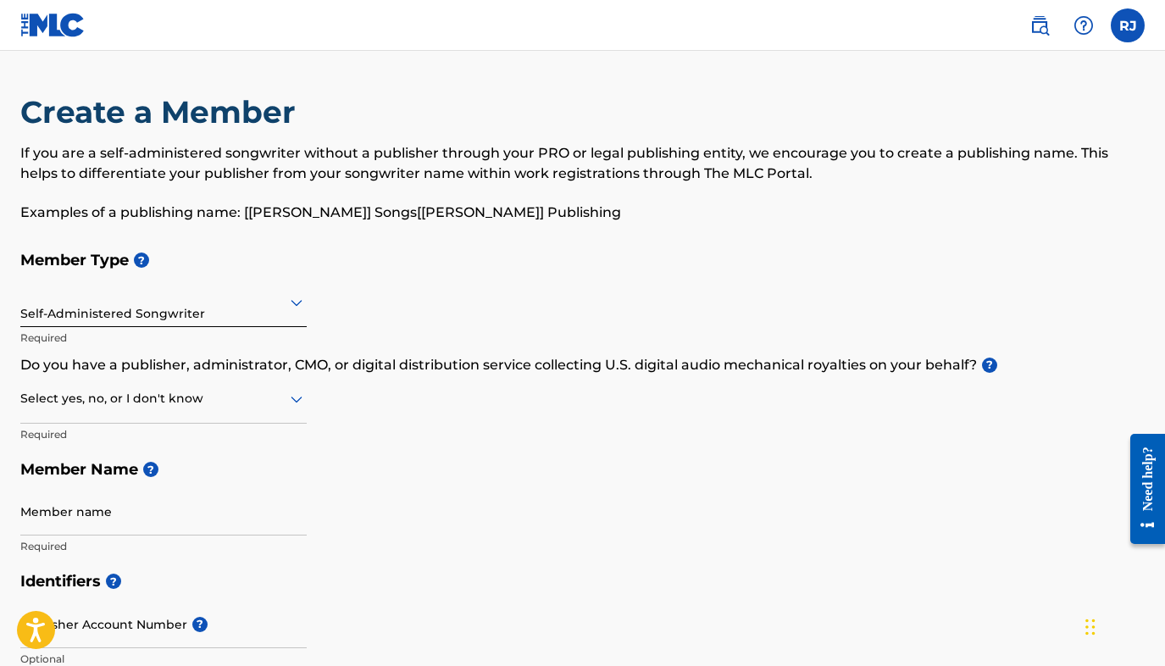
scroll to position [175, 0]
